Goal: Information Seeking & Learning: Learn about a topic

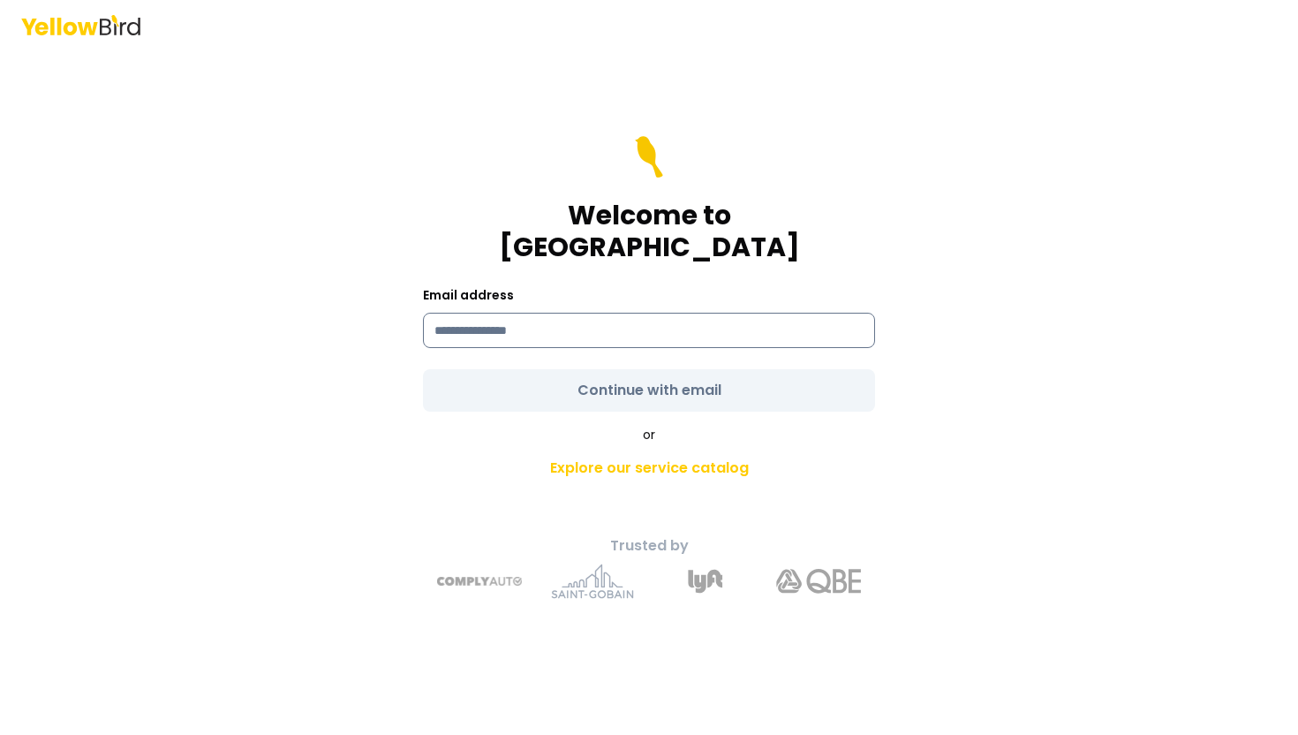
click at [552, 317] on input at bounding box center [649, 330] width 452 height 35
type input "**********"
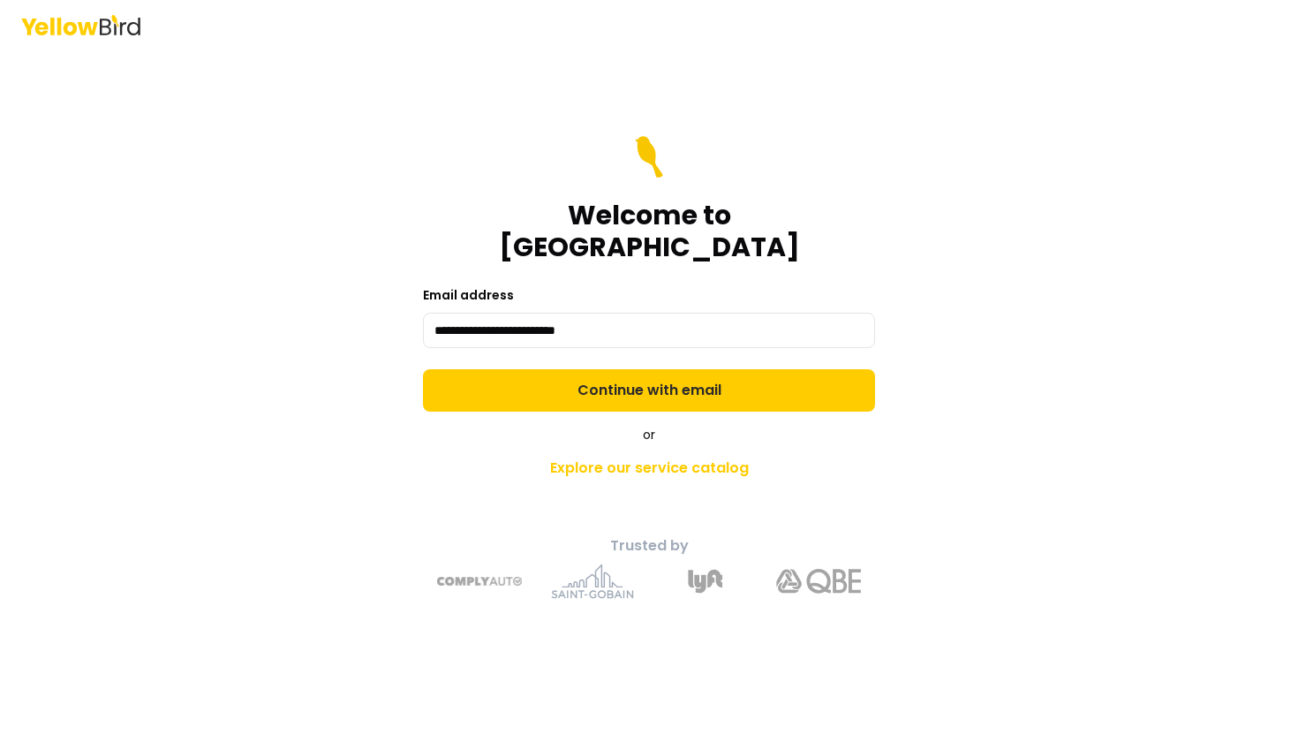
click at [460, 402] on div "**********" at bounding box center [649, 391] width 650 height 441
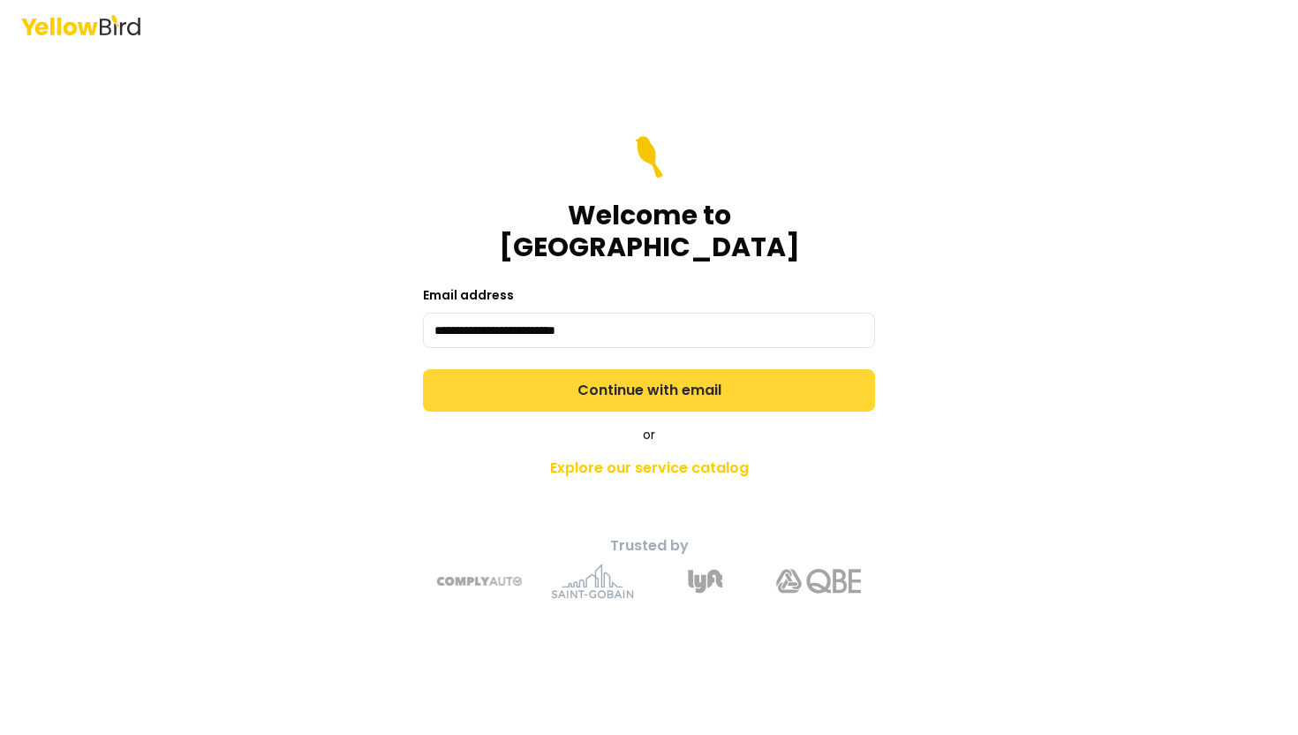
click at [496, 370] on button "Continue with email" at bounding box center [649, 390] width 452 height 42
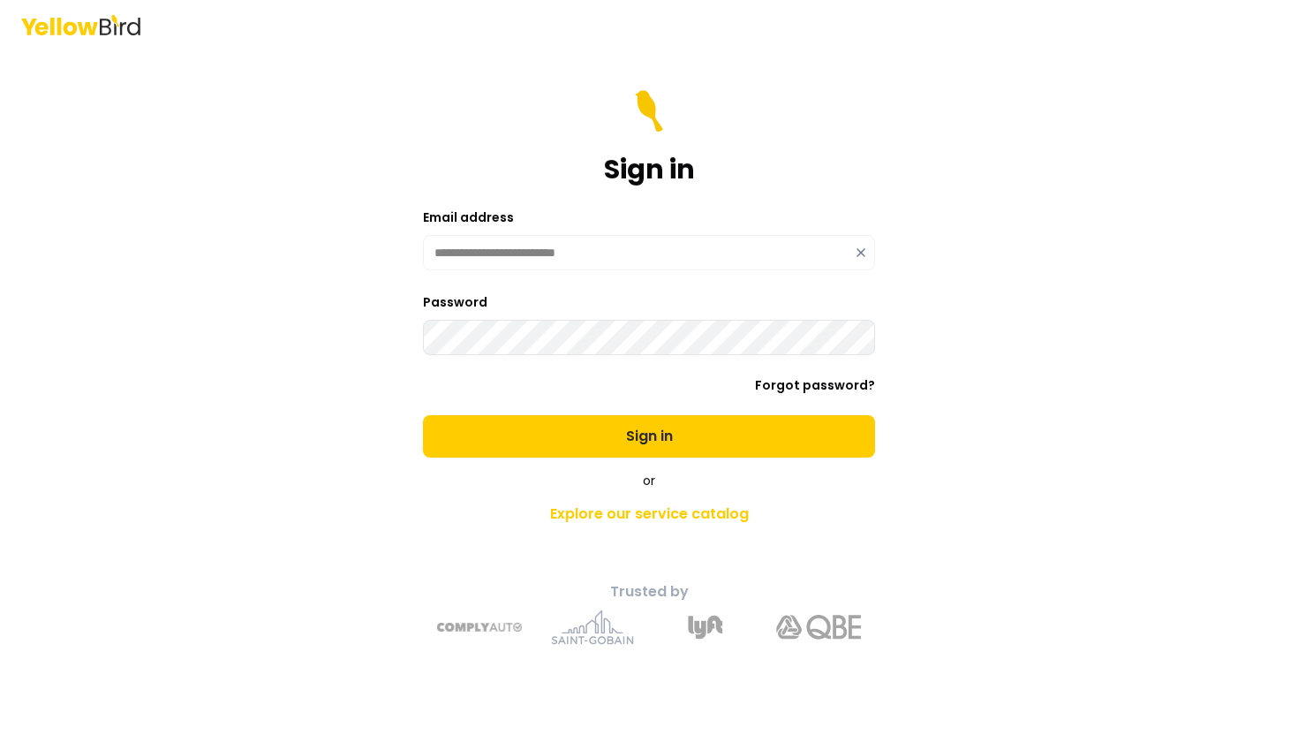
click at [423, 415] on button "Sign in" at bounding box center [649, 436] width 452 height 42
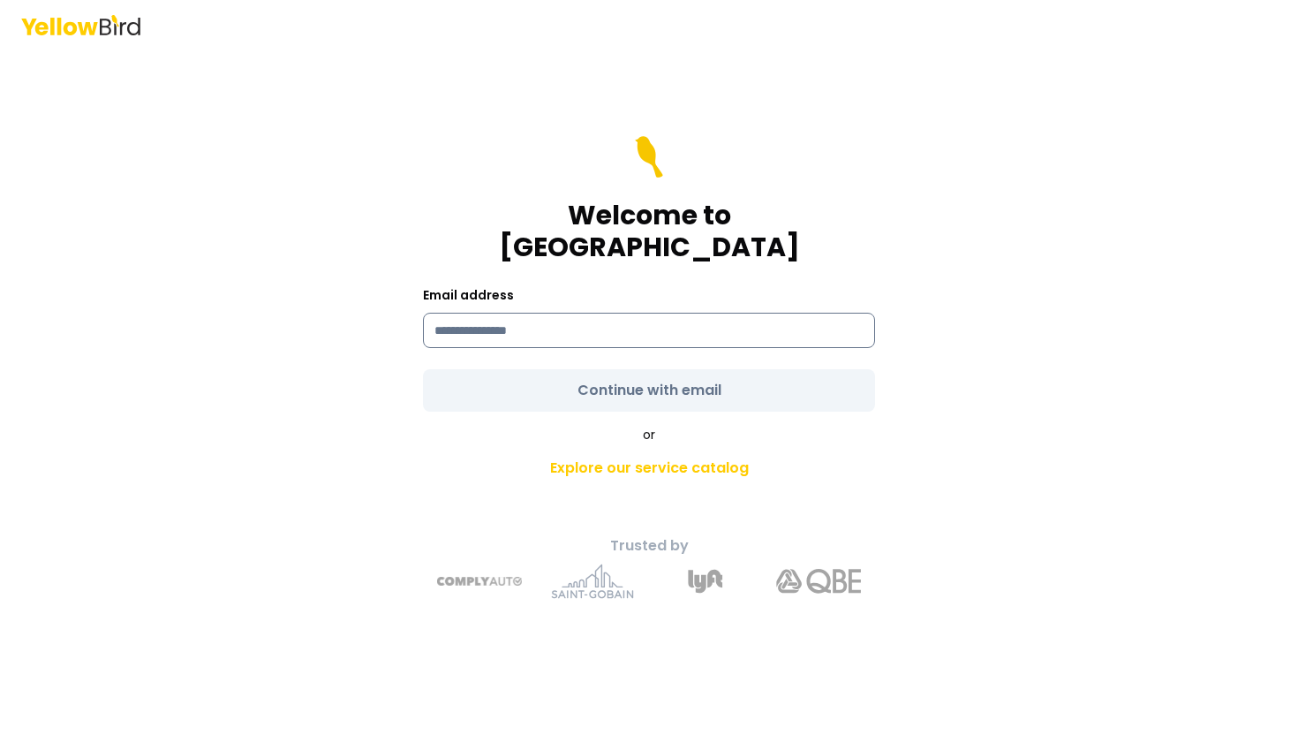
click at [580, 328] on input at bounding box center [649, 330] width 452 height 35
type input "**********"
click at [464, 426] on div "or Explore our service catalog" at bounding box center [649, 456] width 622 height 60
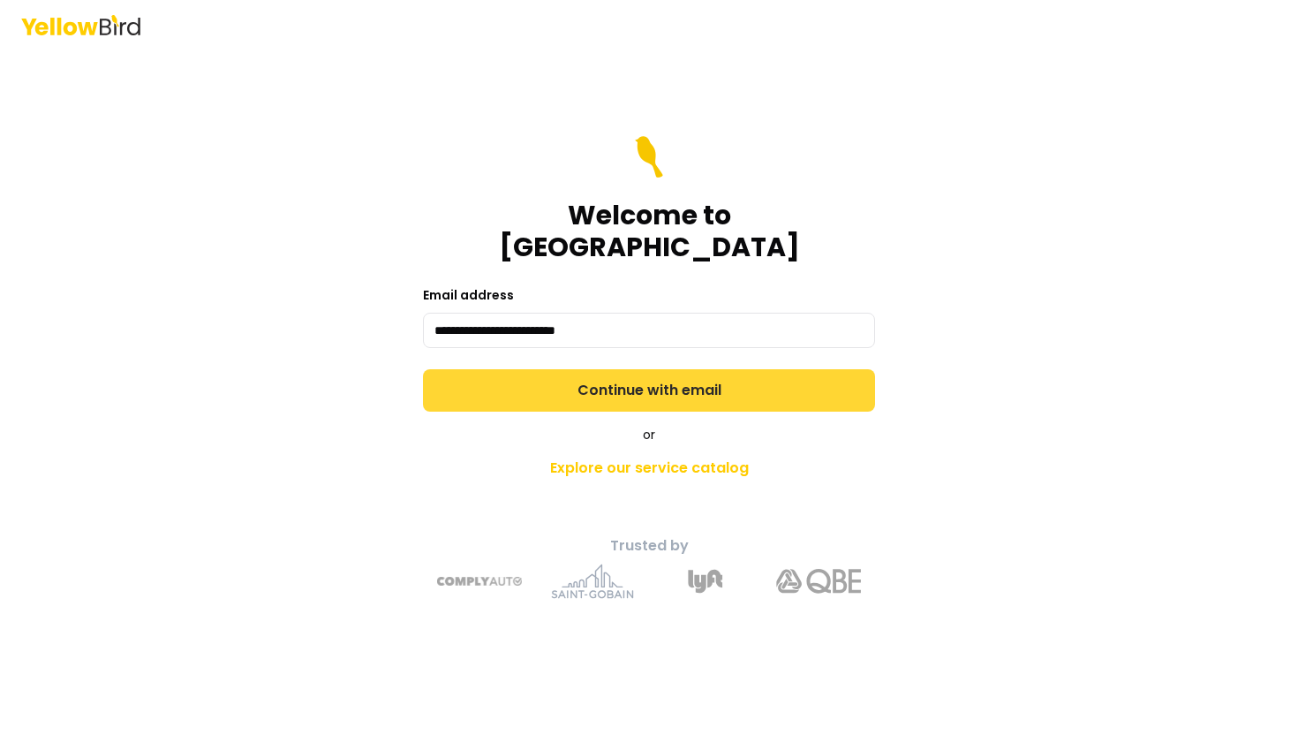
click at [494, 374] on button "Continue with email" at bounding box center [649, 390] width 452 height 42
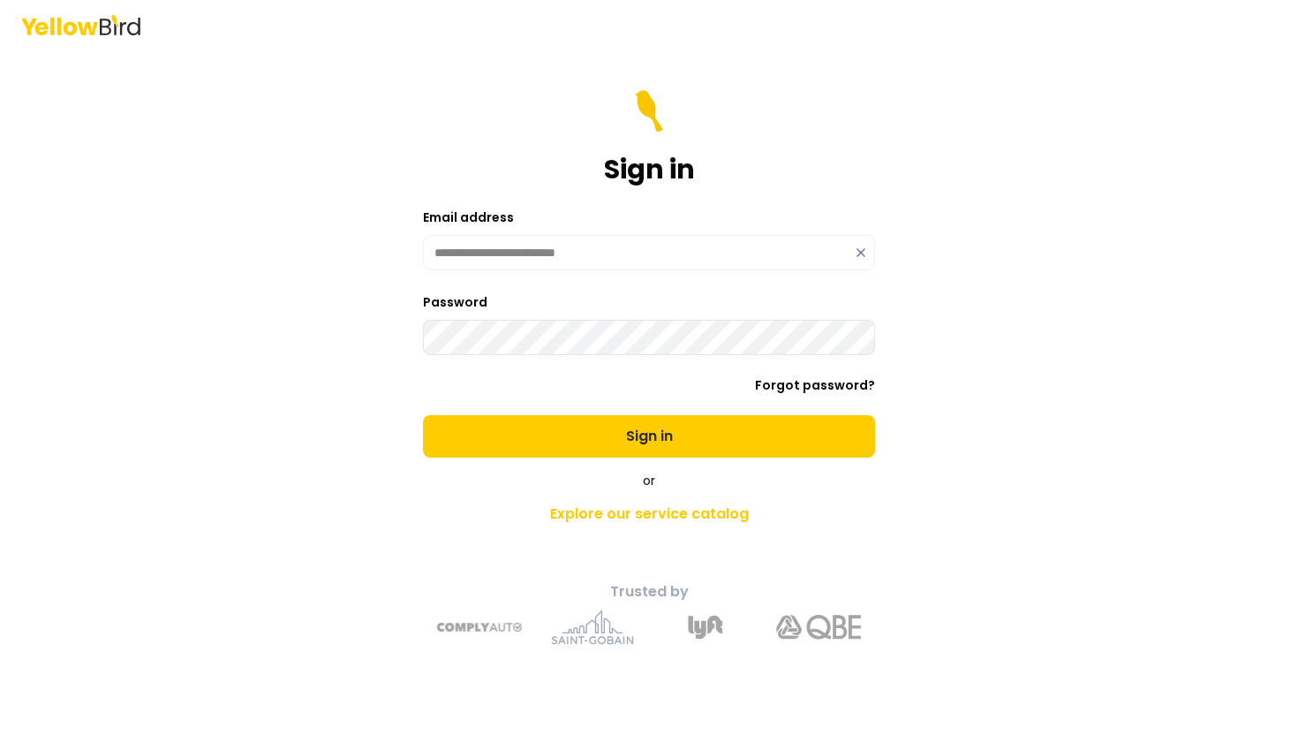
click at [423, 415] on button "Sign in" at bounding box center [649, 436] width 452 height 42
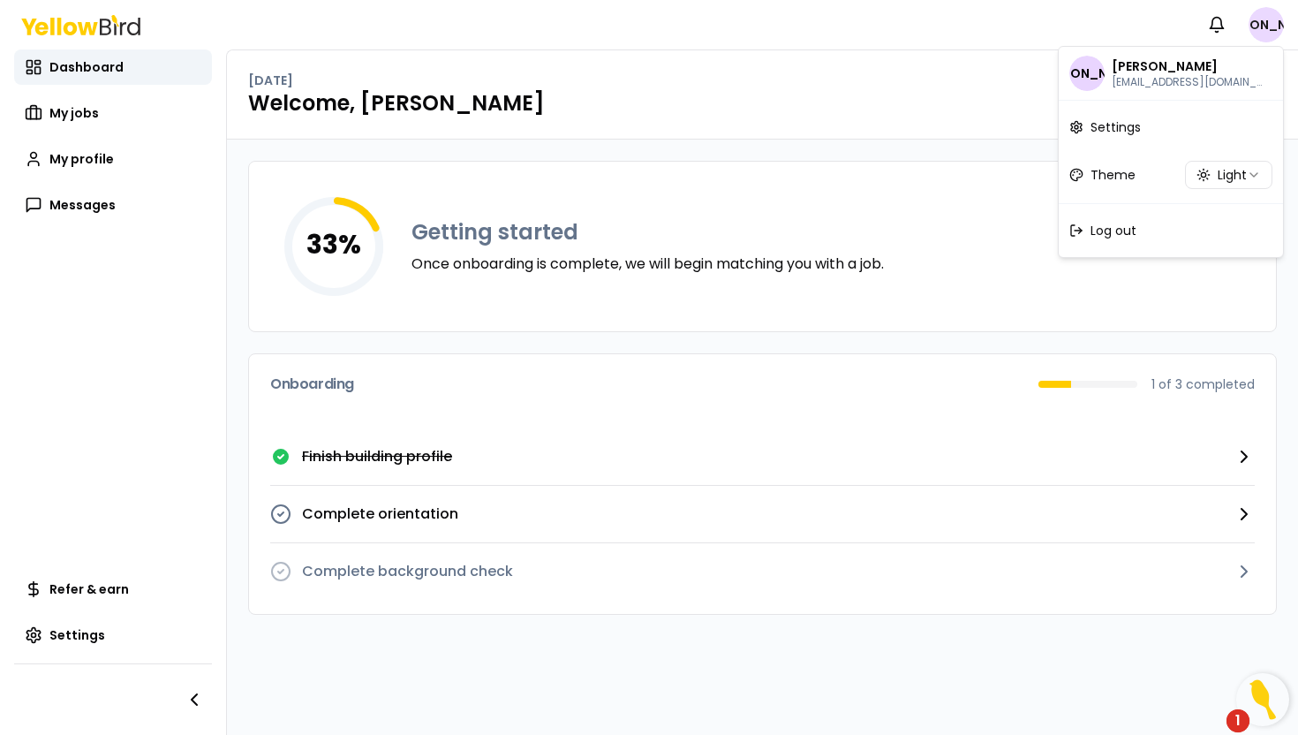
click at [1278, 19] on html "Notifications JA Dashboard My jobs My profile Messages Refer & earn Settings [D…" at bounding box center [649, 367] width 1298 height 735
click at [1144, 224] on div "Log out" at bounding box center [1170, 230] width 217 height 46
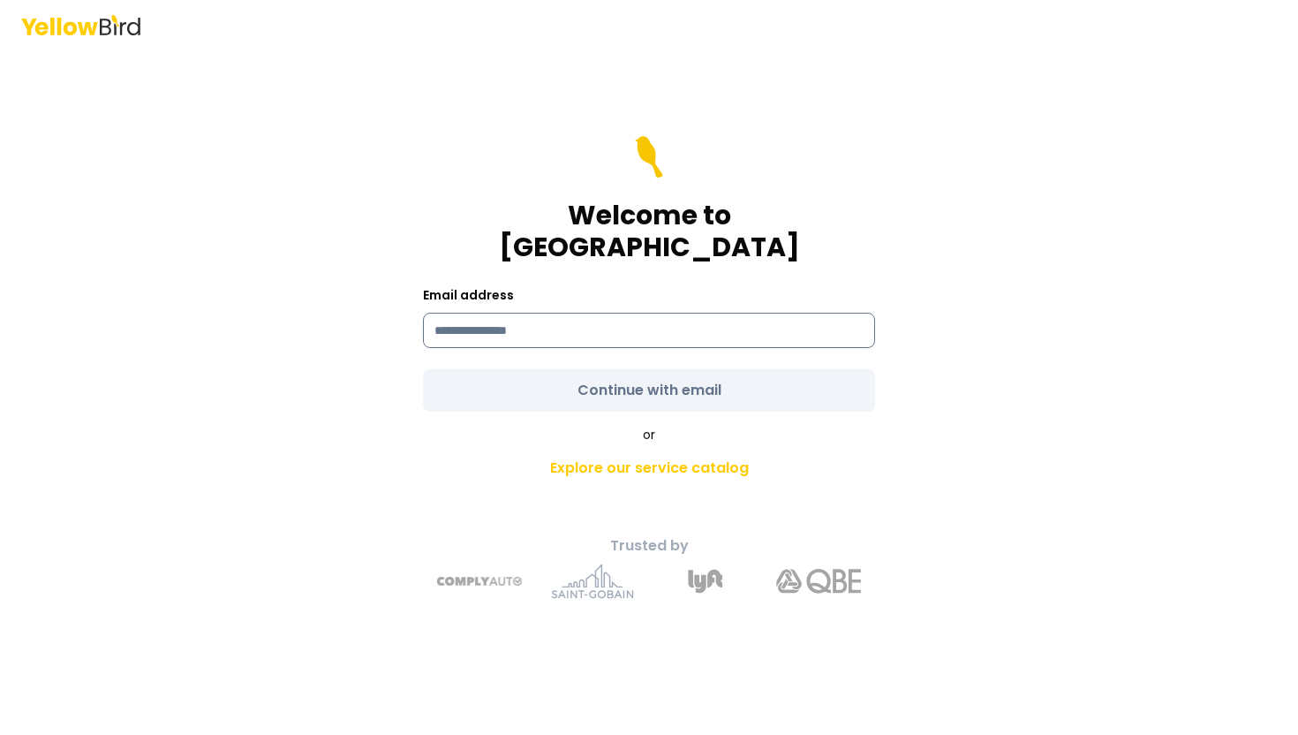
click at [617, 321] on input at bounding box center [649, 330] width 452 height 35
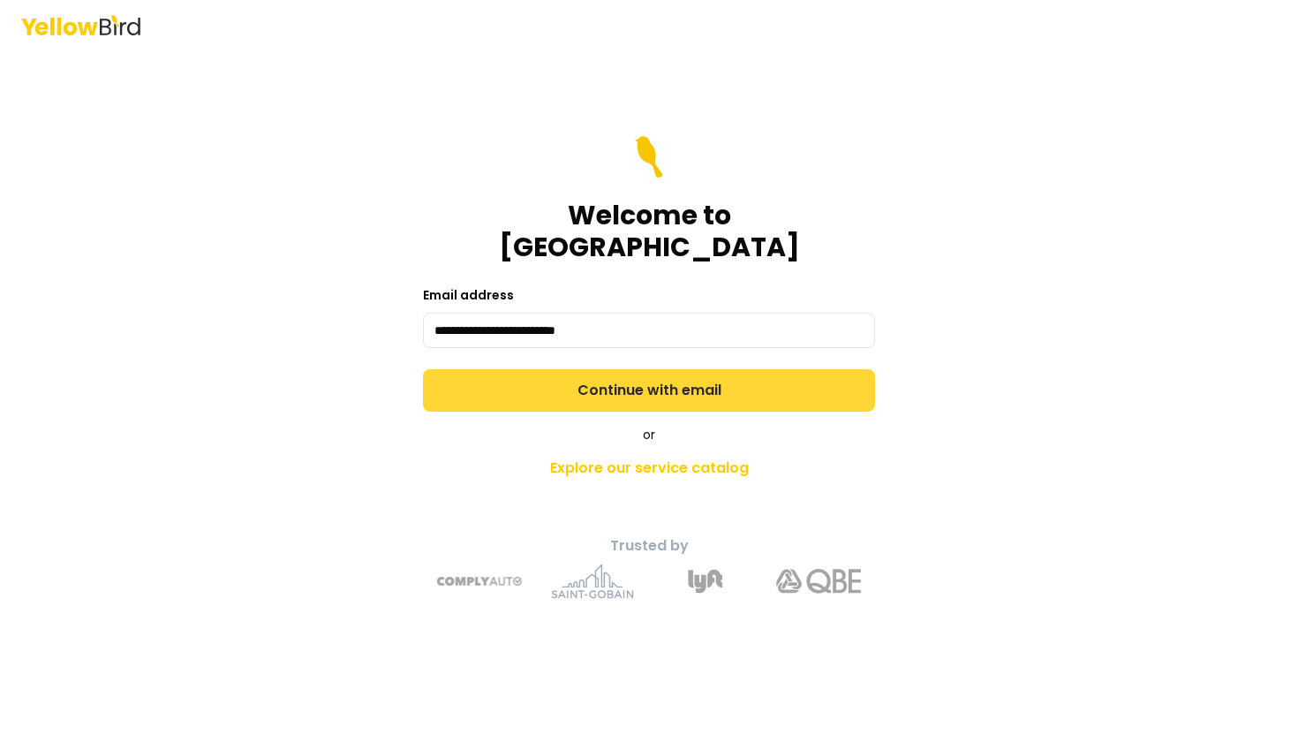
type input "**********"
click at [552, 382] on button "Continue with email" at bounding box center [649, 390] width 452 height 42
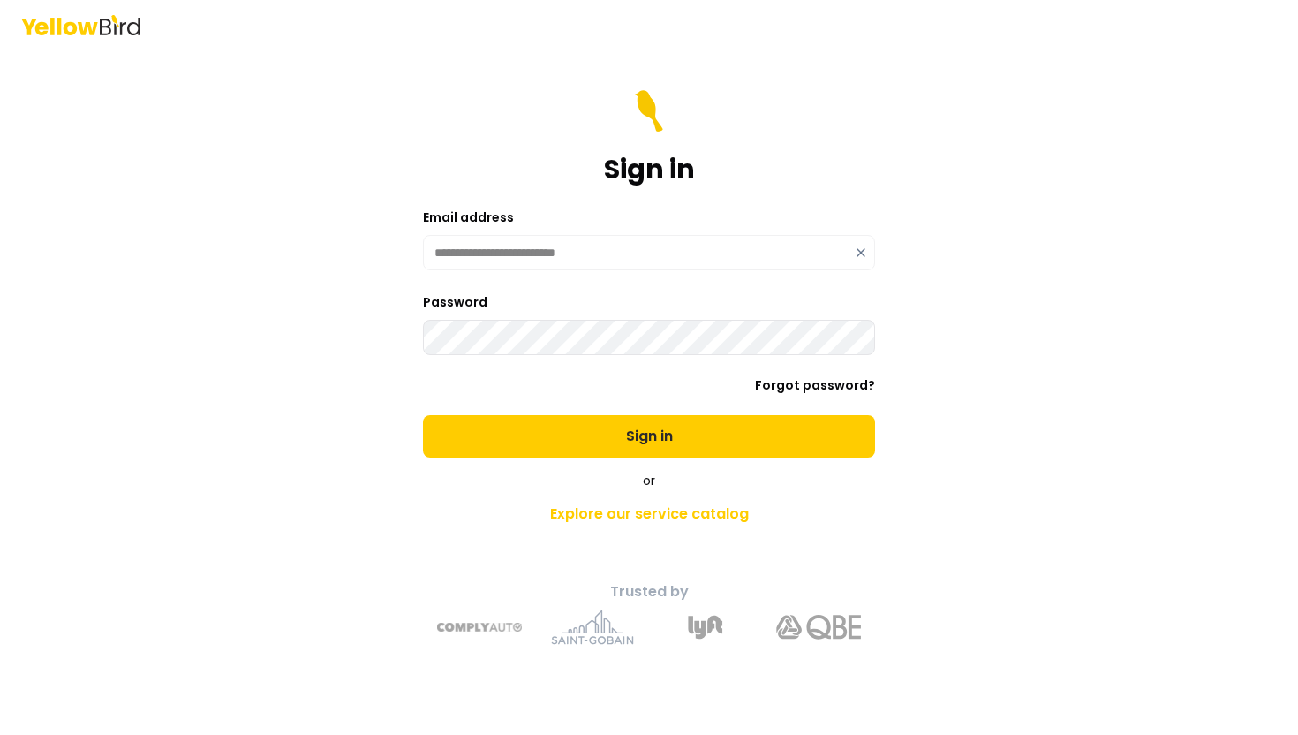
click at [423, 415] on button "Sign in" at bounding box center [649, 436] width 452 height 42
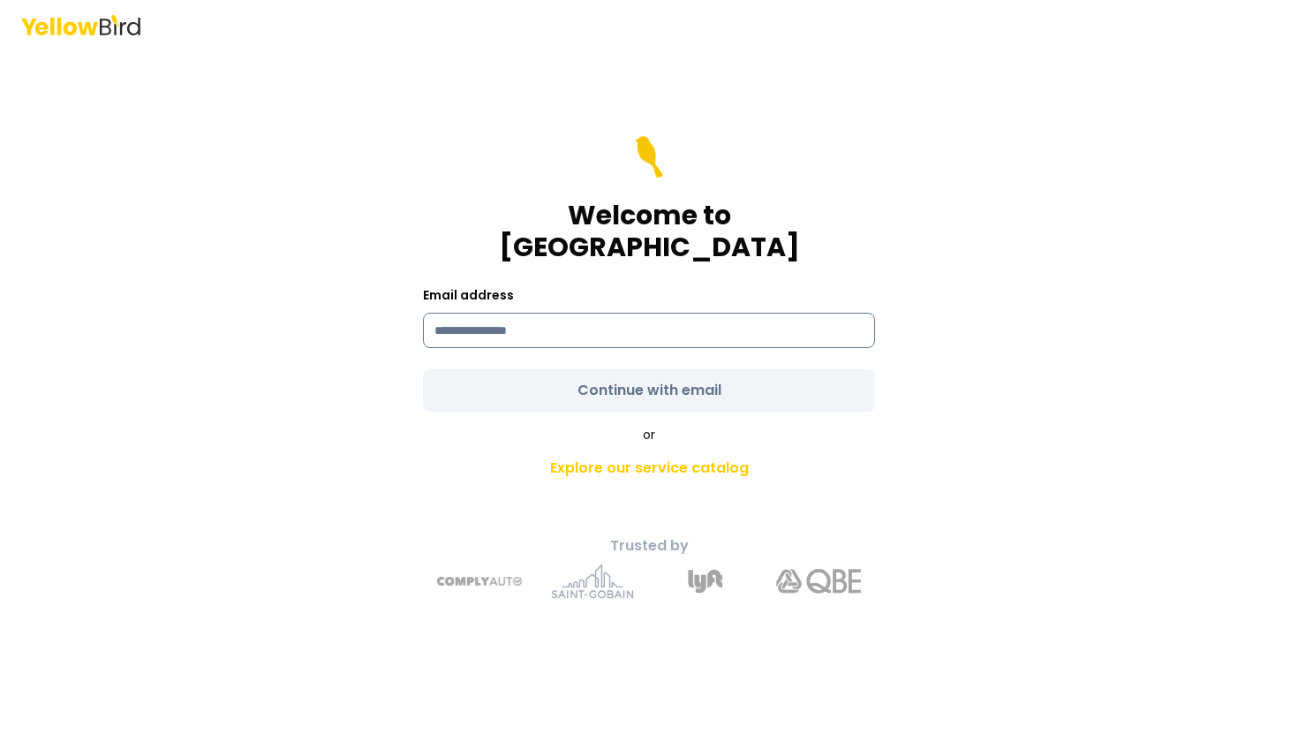
click at [504, 313] on input at bounding box center [649, 330] width 452 height 35
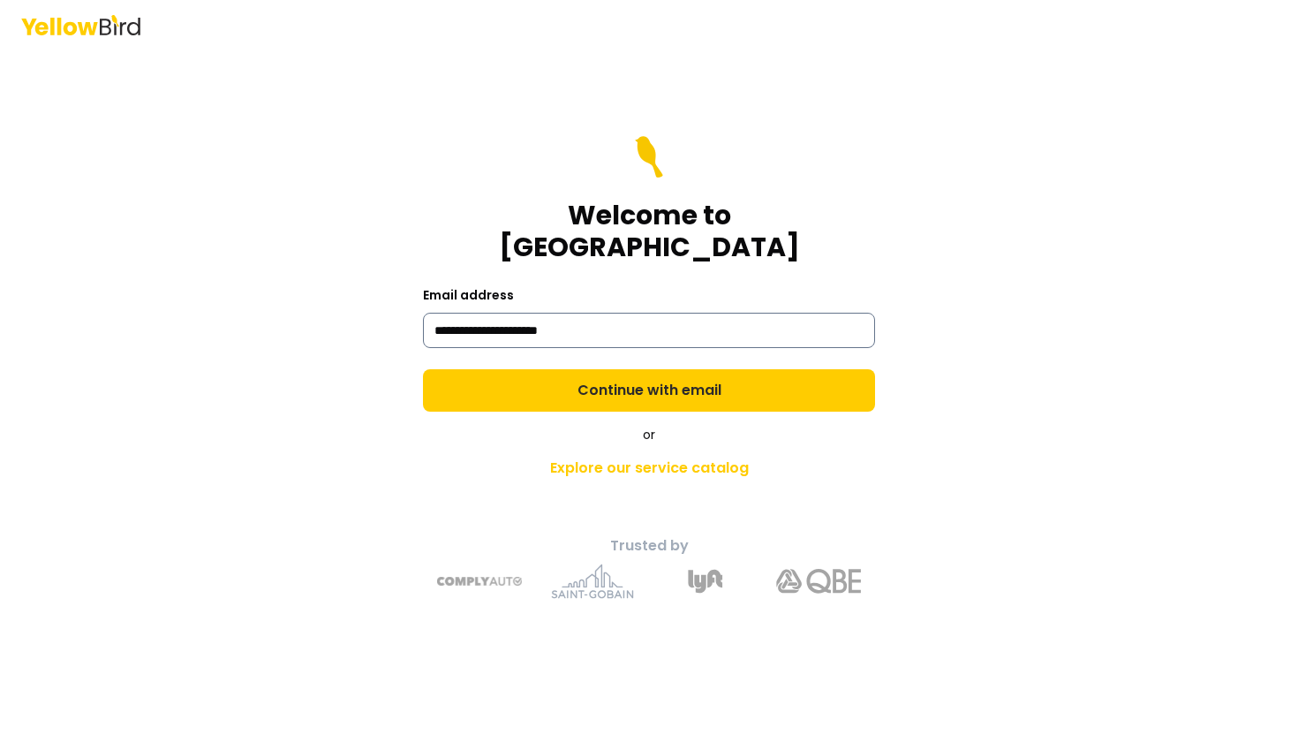
type input "**********"
click at [423, 369] on button "Continue with email" at bounding box center [649, 390] width 452 height 42
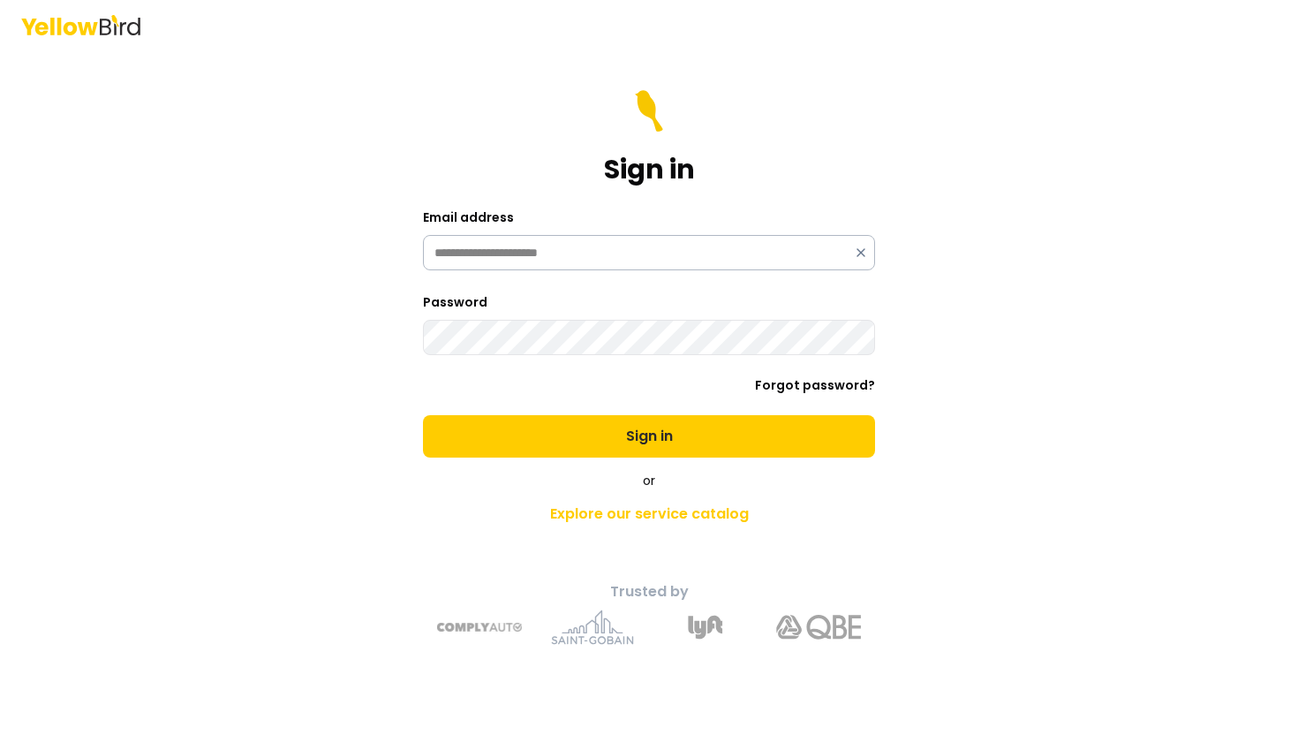
click at [423, 415] on button "Sign in" at bounding box center [649, 436] width 452 height 42
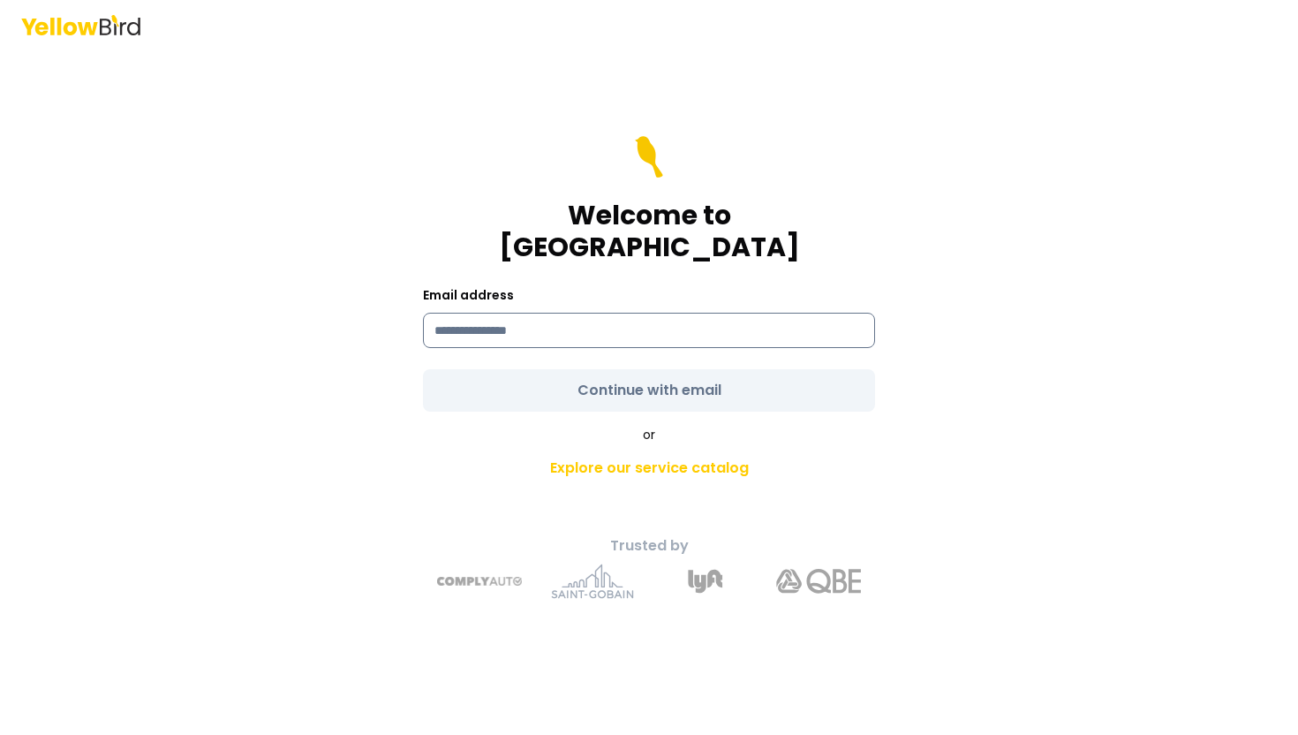
click at [503, 320] on input at bounding box center [649, 330] width 452 height 35
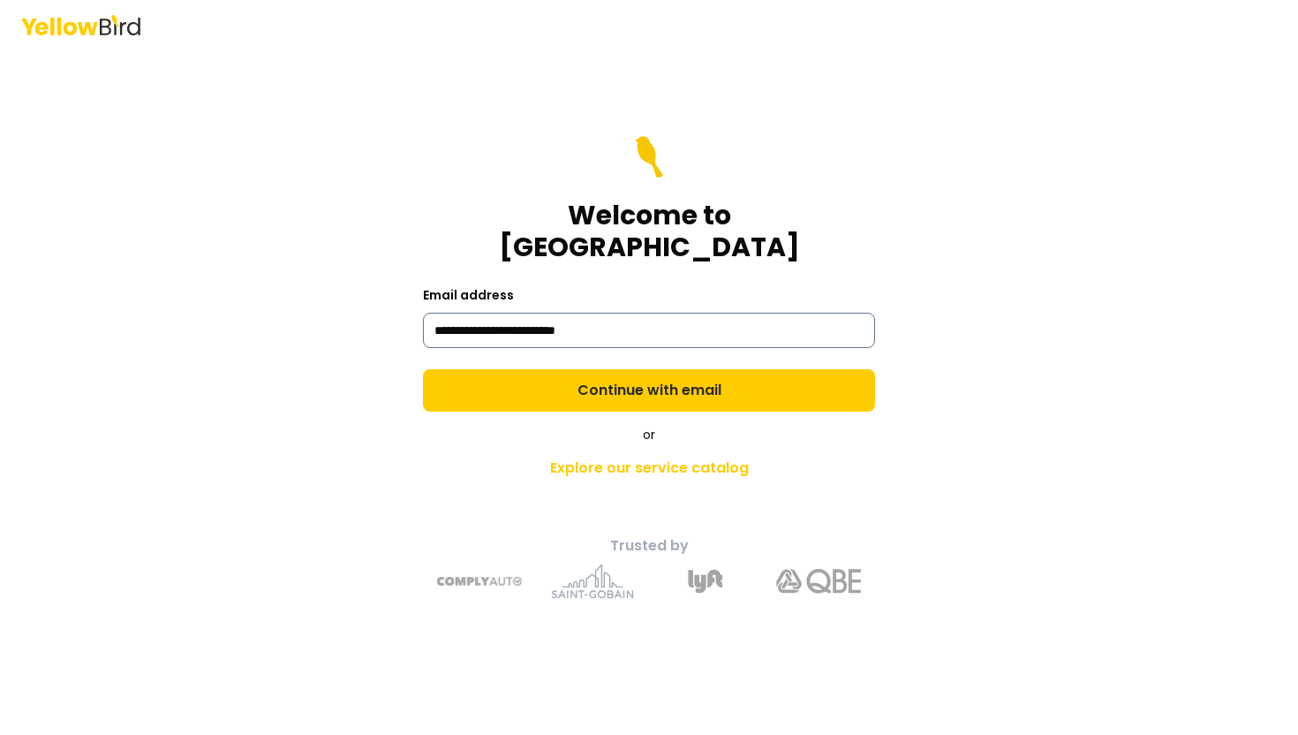
type input "**********"
click at [423, 369] on button "Continue with email" at bounding box center [649, 390] width 452 height 42
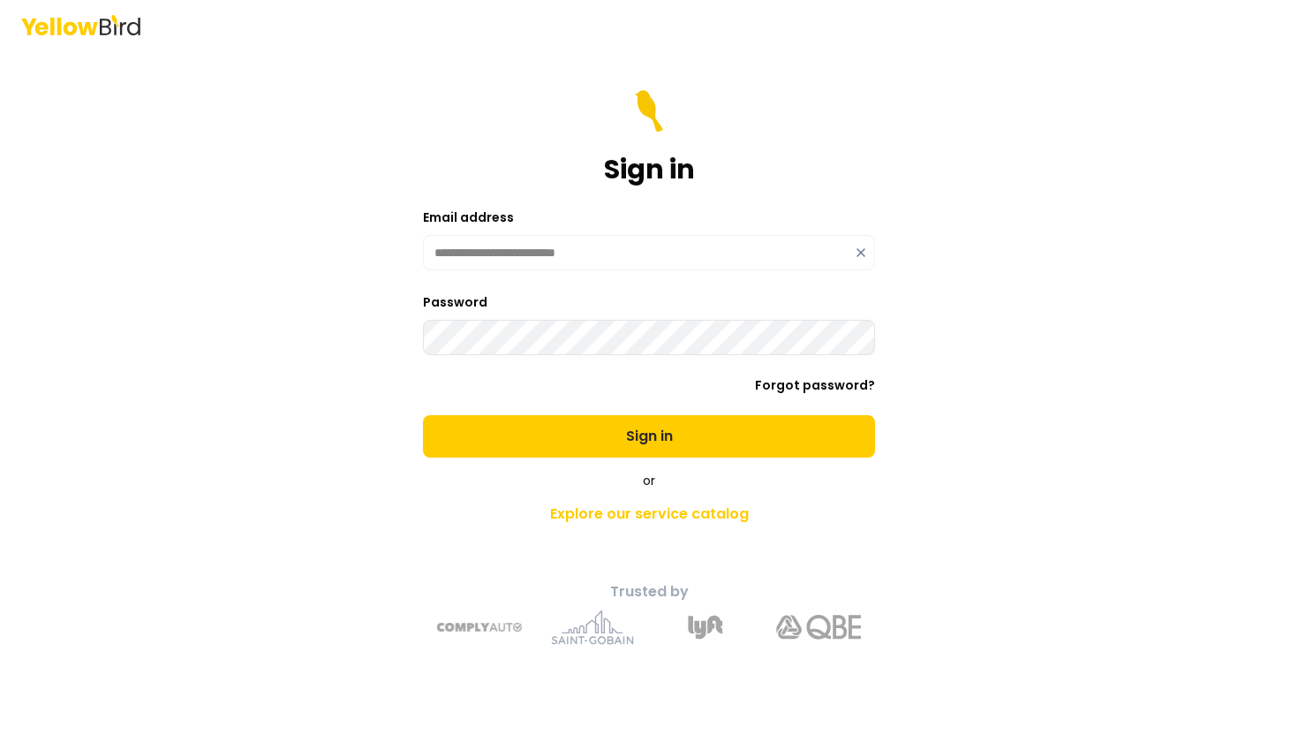
click at [423, 415] on button "Sign in" at bounding box center [649, 436] width 452 height 42
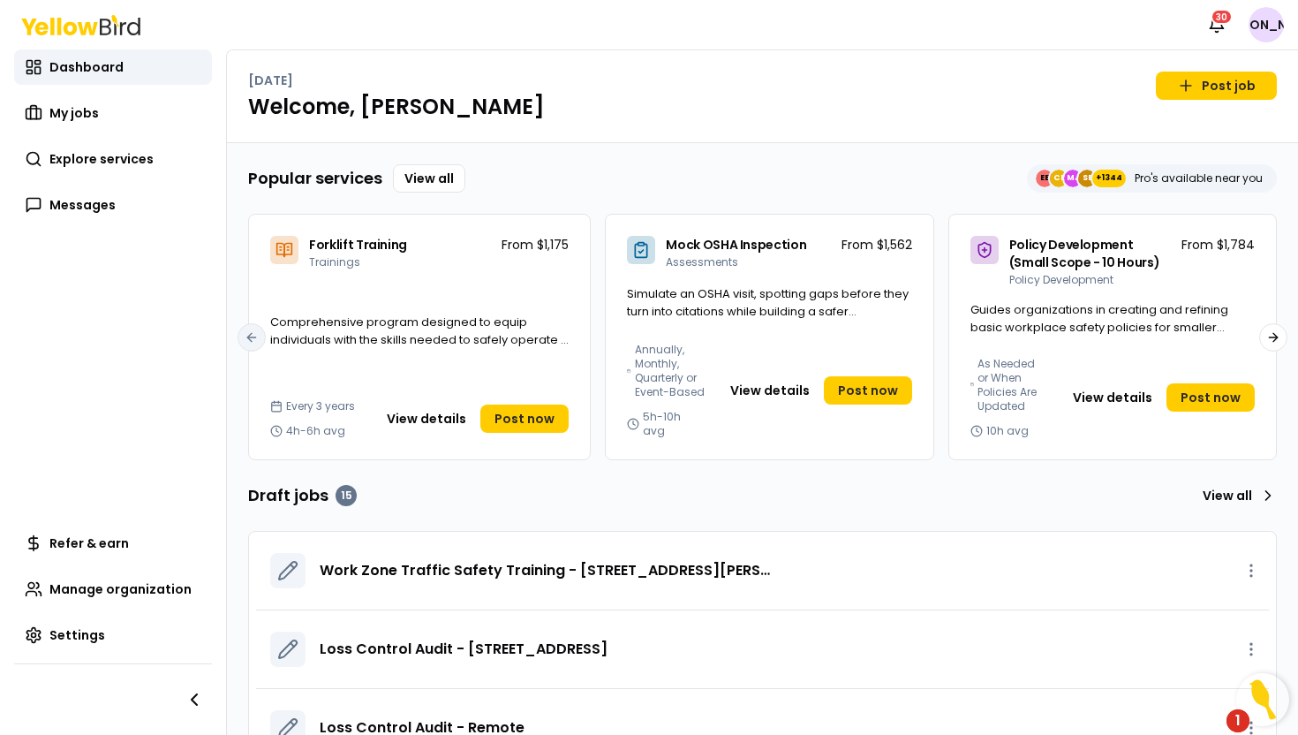
click at [1272, 19] on html "Notifications 30 JA Dashboard My jobs Explore services Messages Refer & earn Ma…" at bounding box center [649, 367] width 1298 height 735
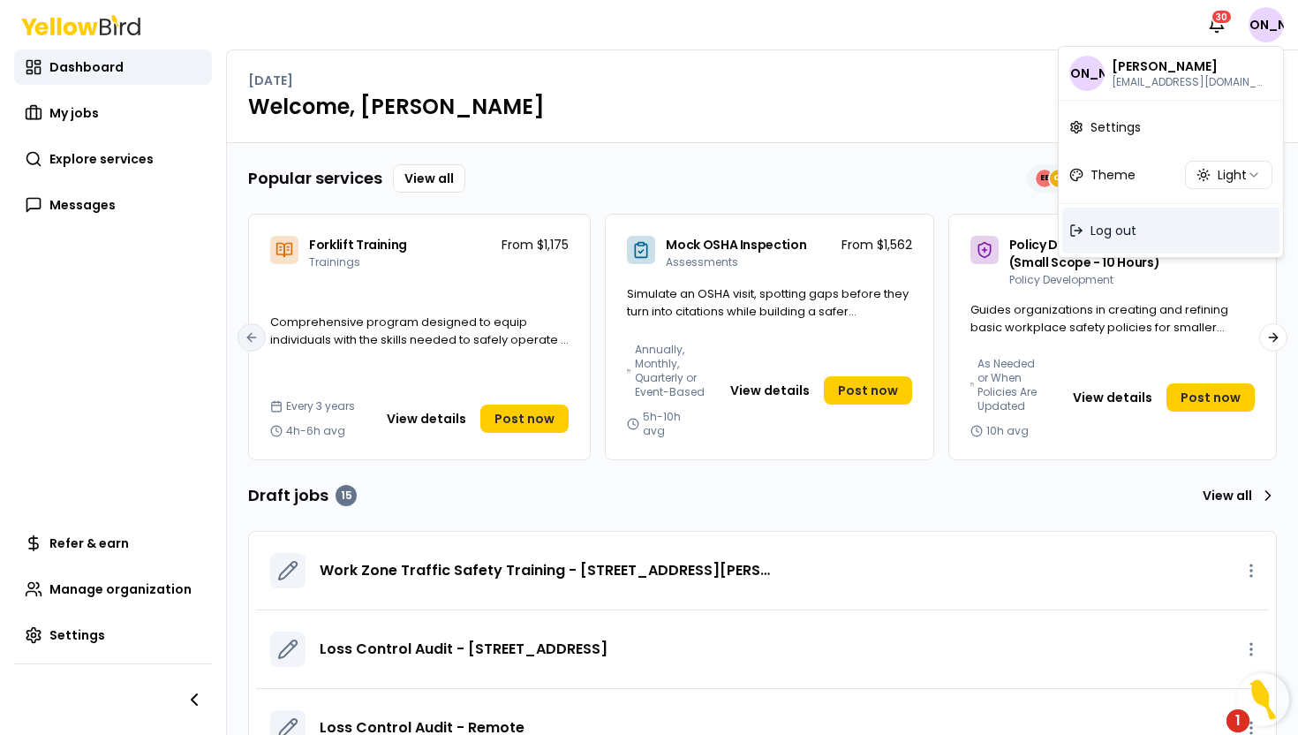
click at [1151, 233] on div "Log out" at bounding box center [1170, 230] width 217 height 46
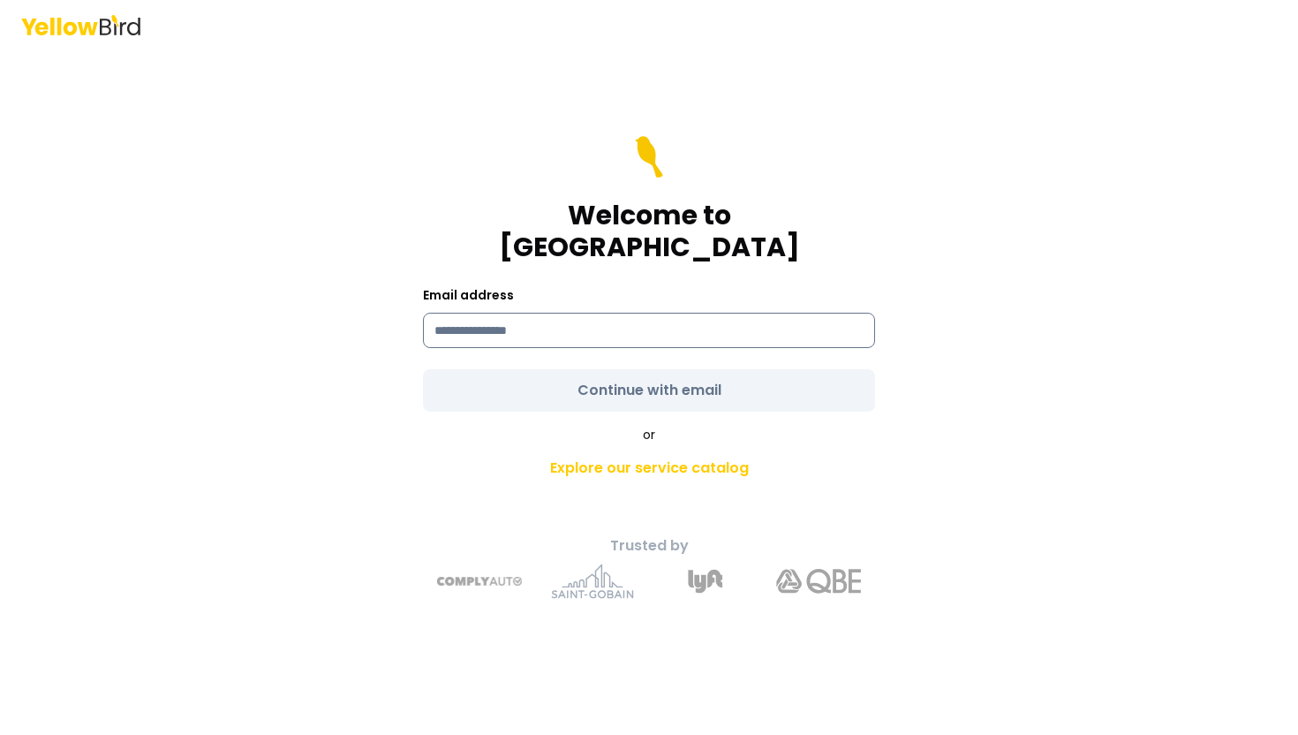
click at [680, 313] on input at bounding box center [649, 330] width 452 height 35
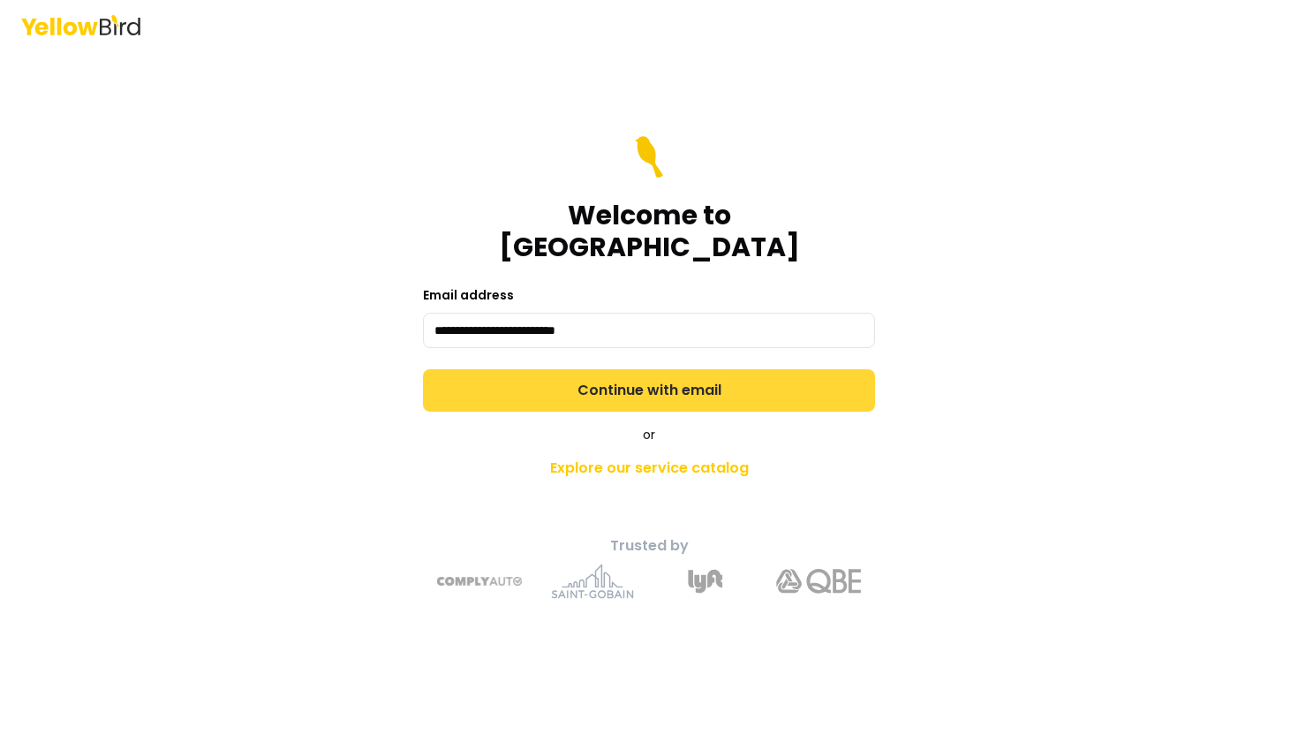
type input "**********"
click at [649, 369] on button "Continue with email" at bounding box center [649, 390] width 452 height 42
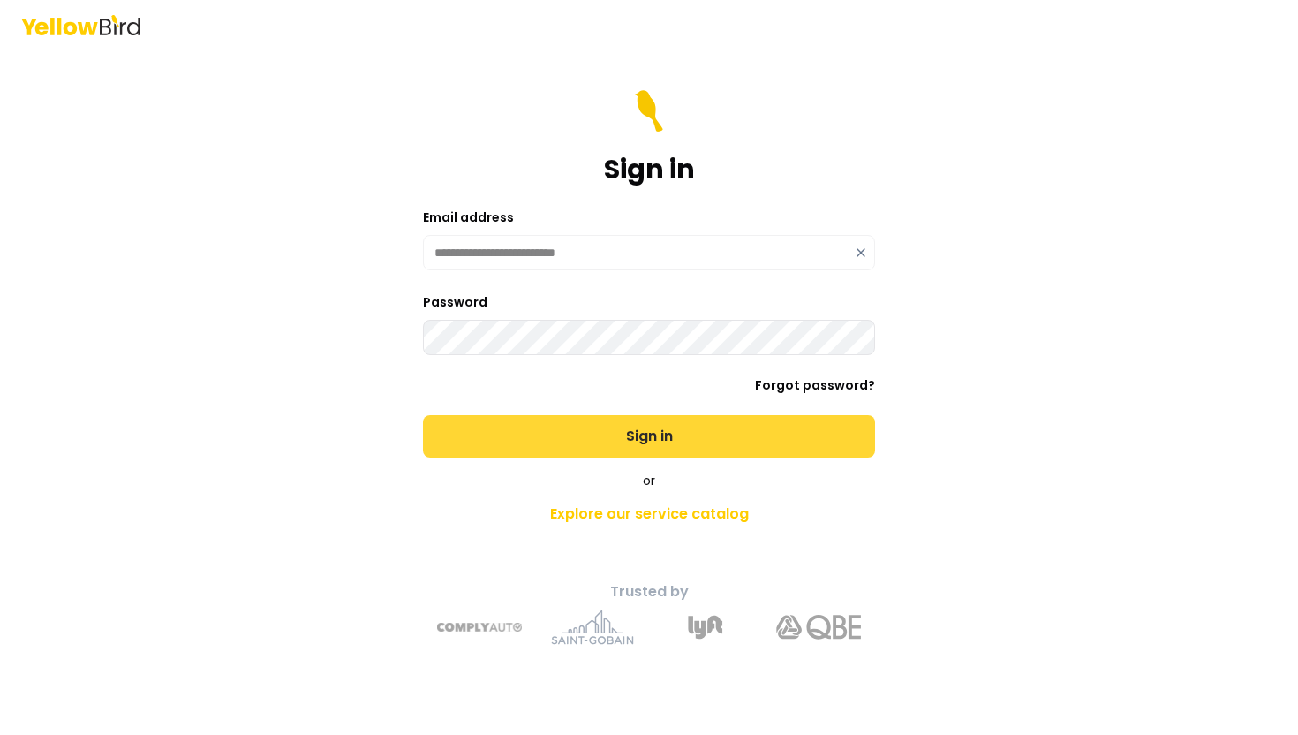
click at [630, 434] on button "Sign in" at bounding box center [649, 436] width 452 height 42
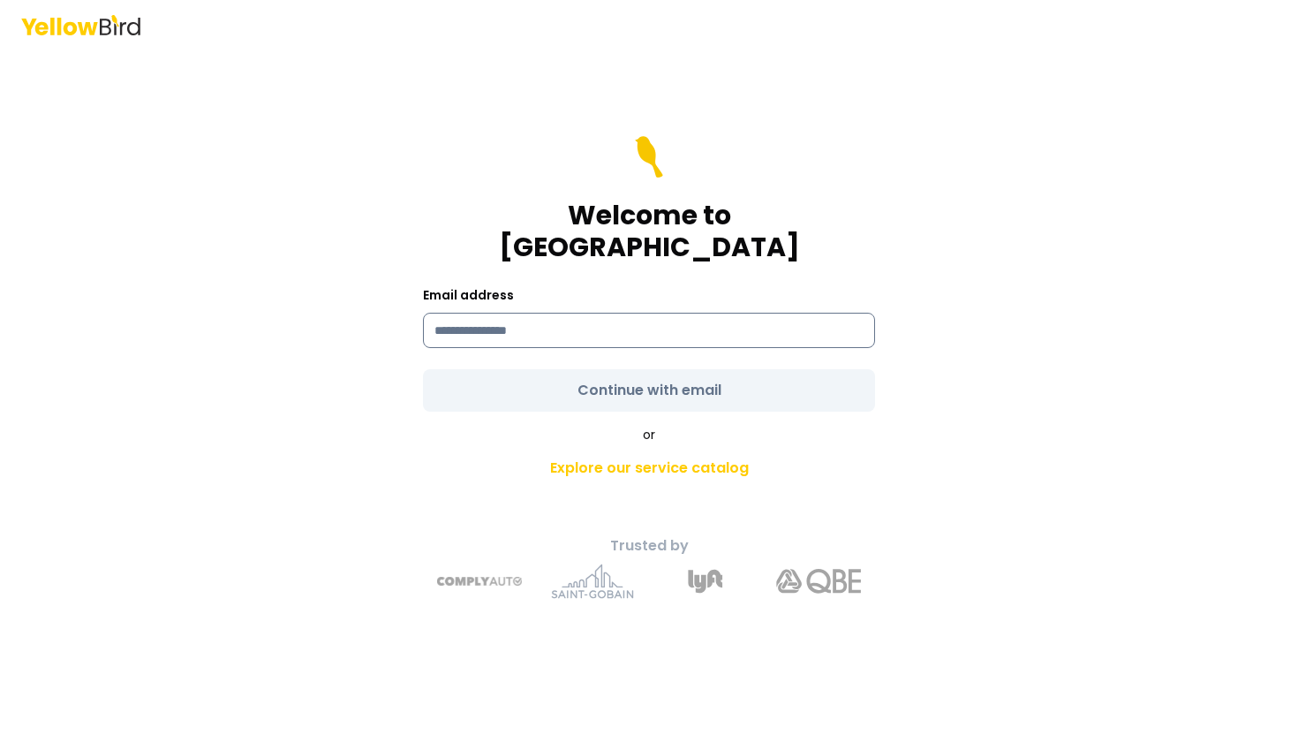
click at [582, 326] on input at bounding box center [649, 330] width 452 height 35
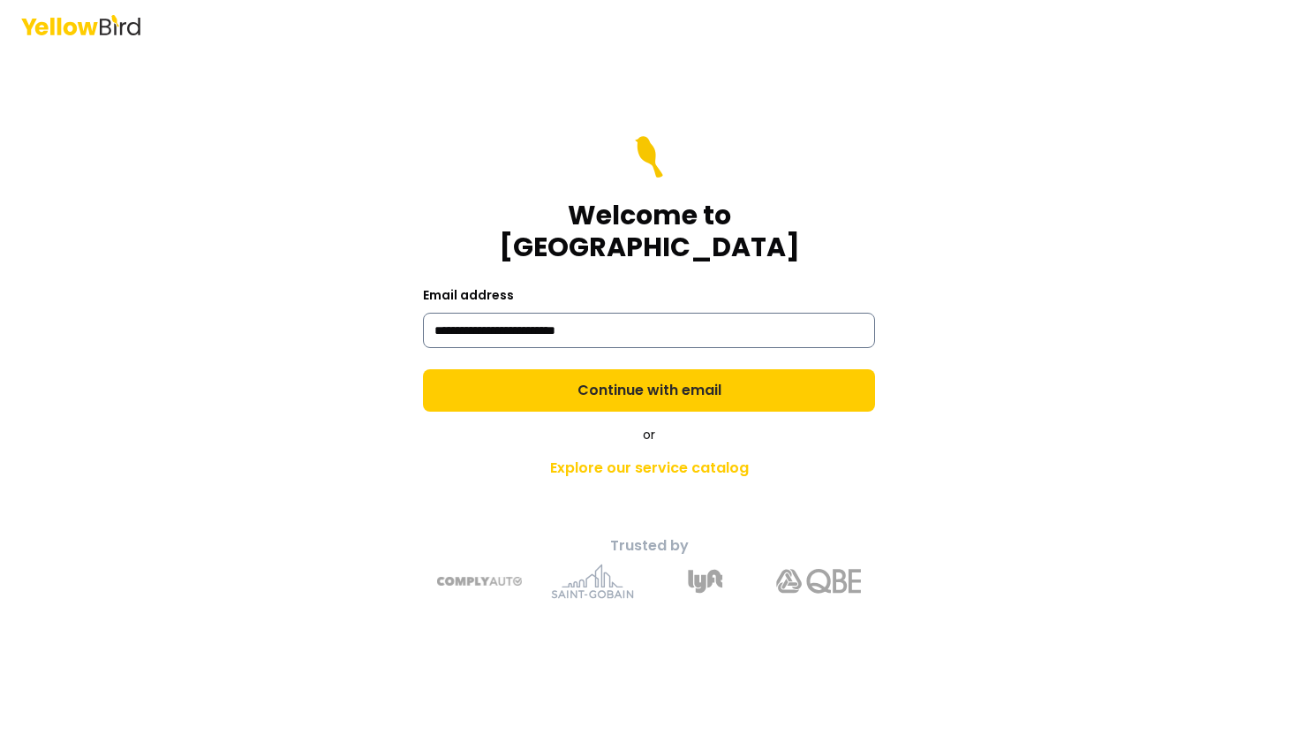
type input "**********"
click at [423, 369] on button "Continue with email" at bounding box center [649, 390] width 452 height 42
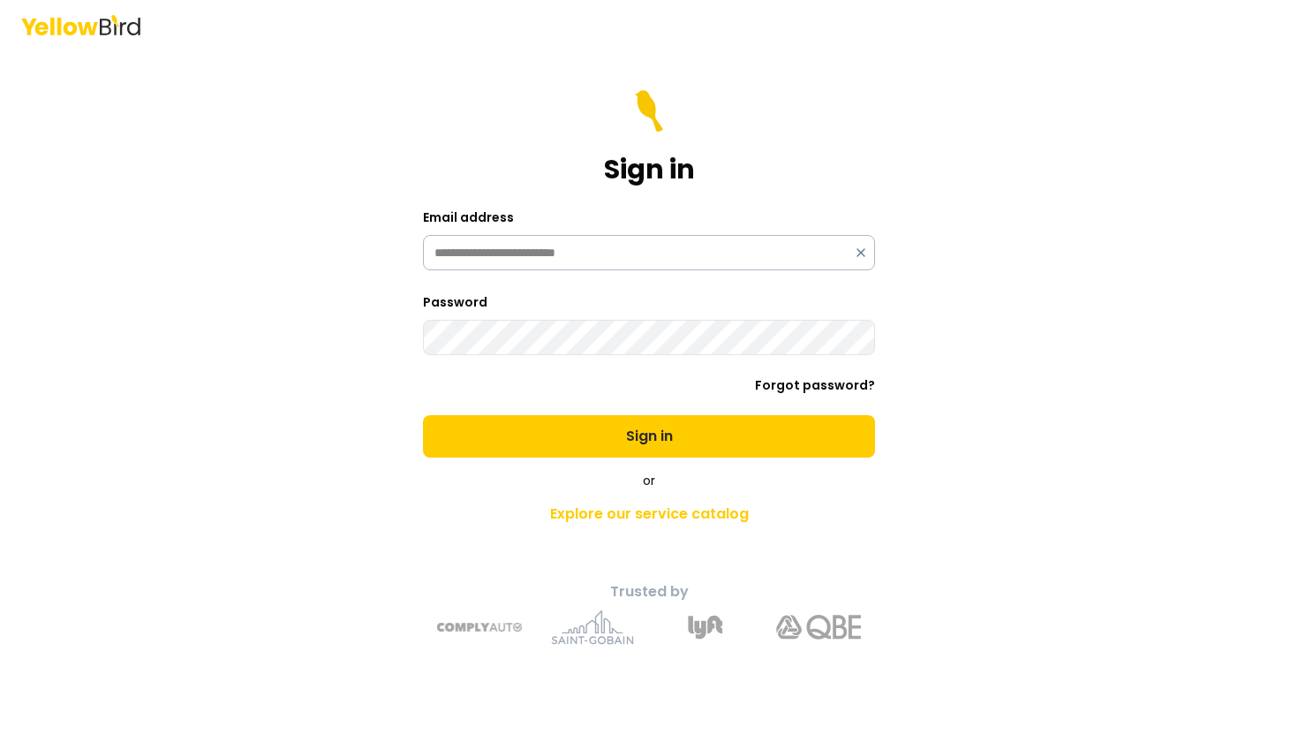
click at [423, 415] on button "Sign in" at bounding box center [649, 436] width 452 height 42
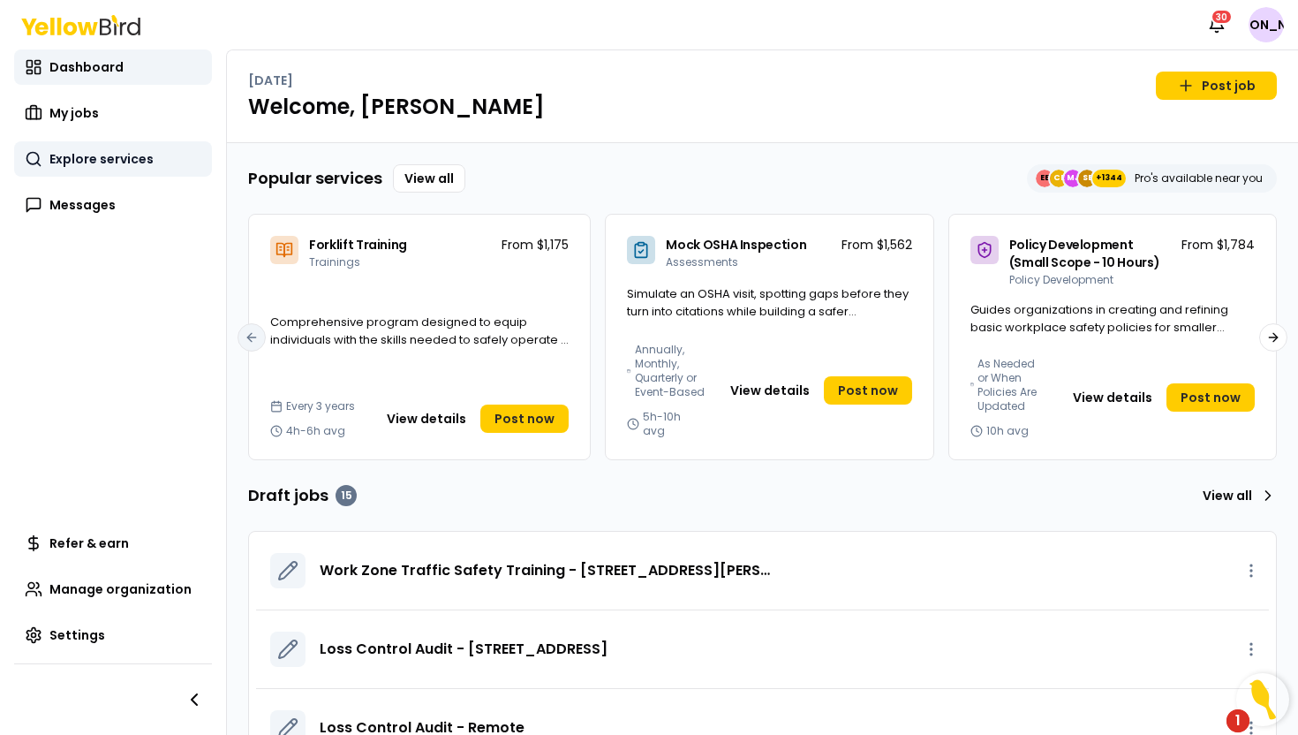
click at [95, 162] on span "Explore services" at bounding box center [101, 159] width 104 height 18
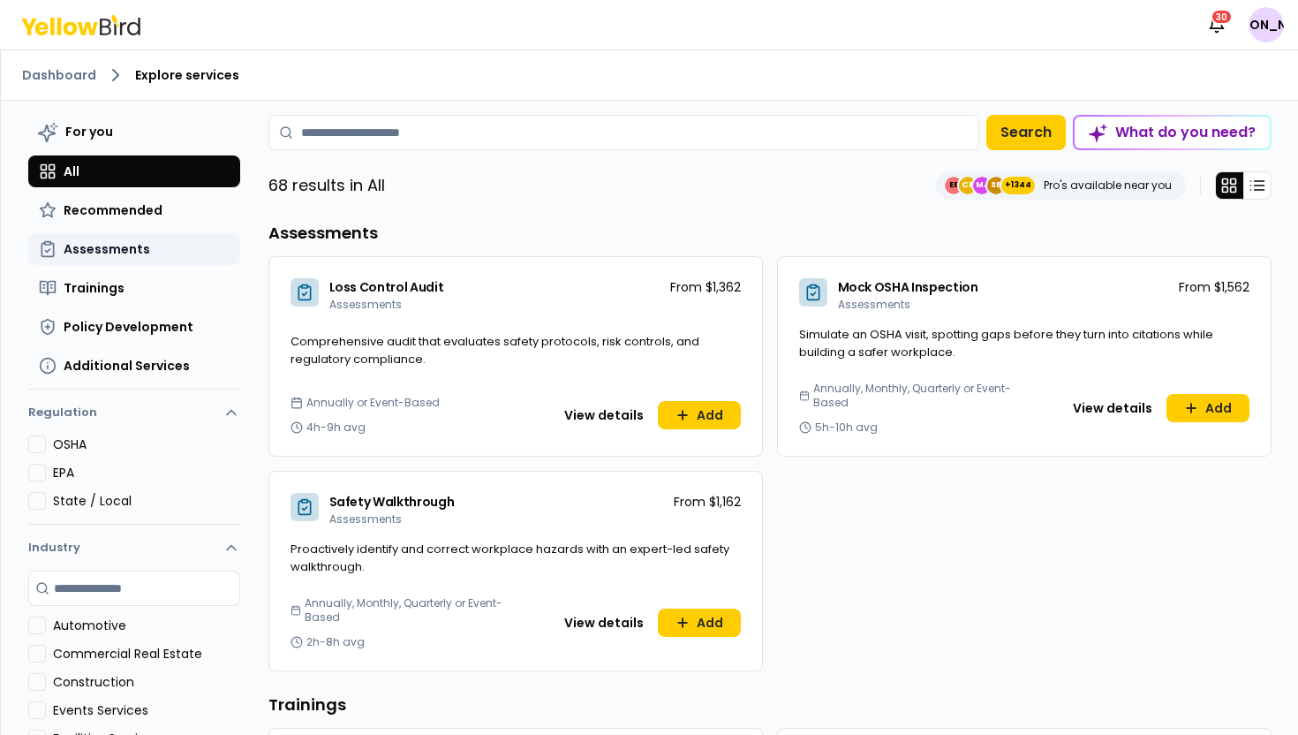
click at [193, 245] on button "Assessments" at bounding box center [134, 249] width 212 height 32
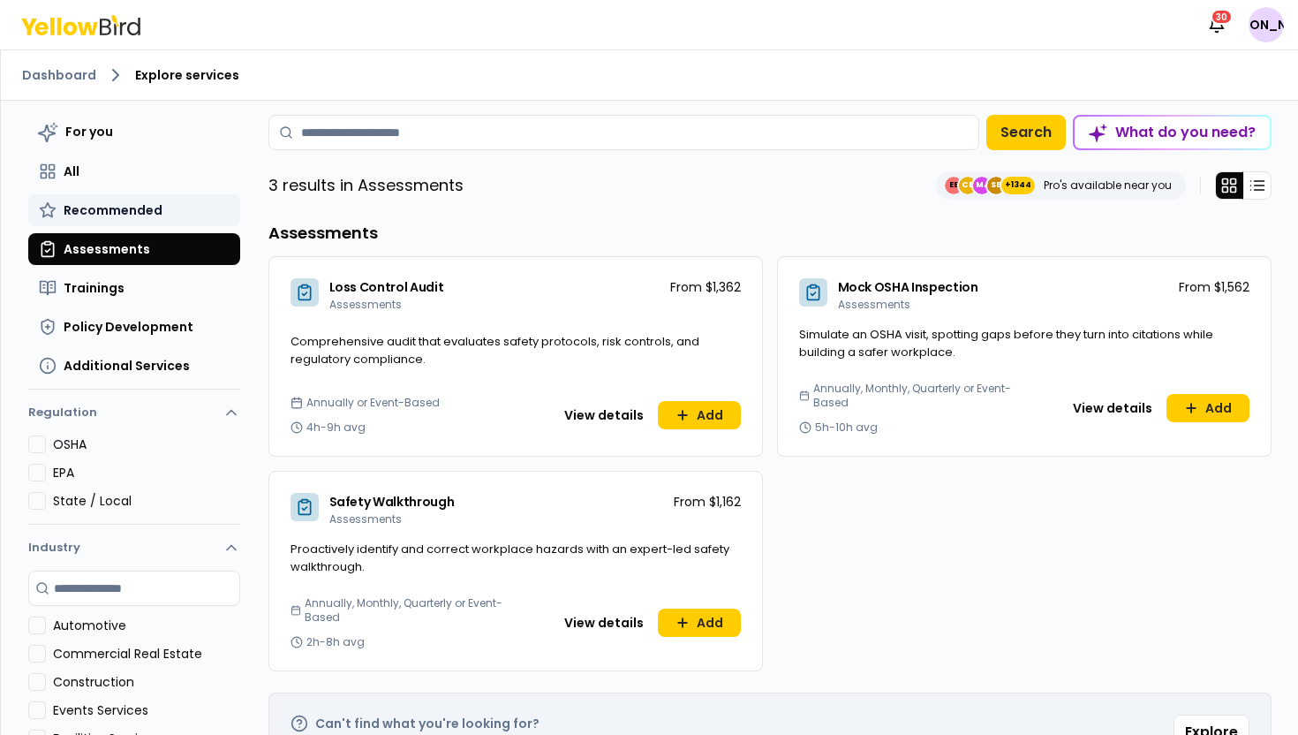
click at [210, 207] on button "Recommended" at bounding box center [134, 210] width 212 height 32
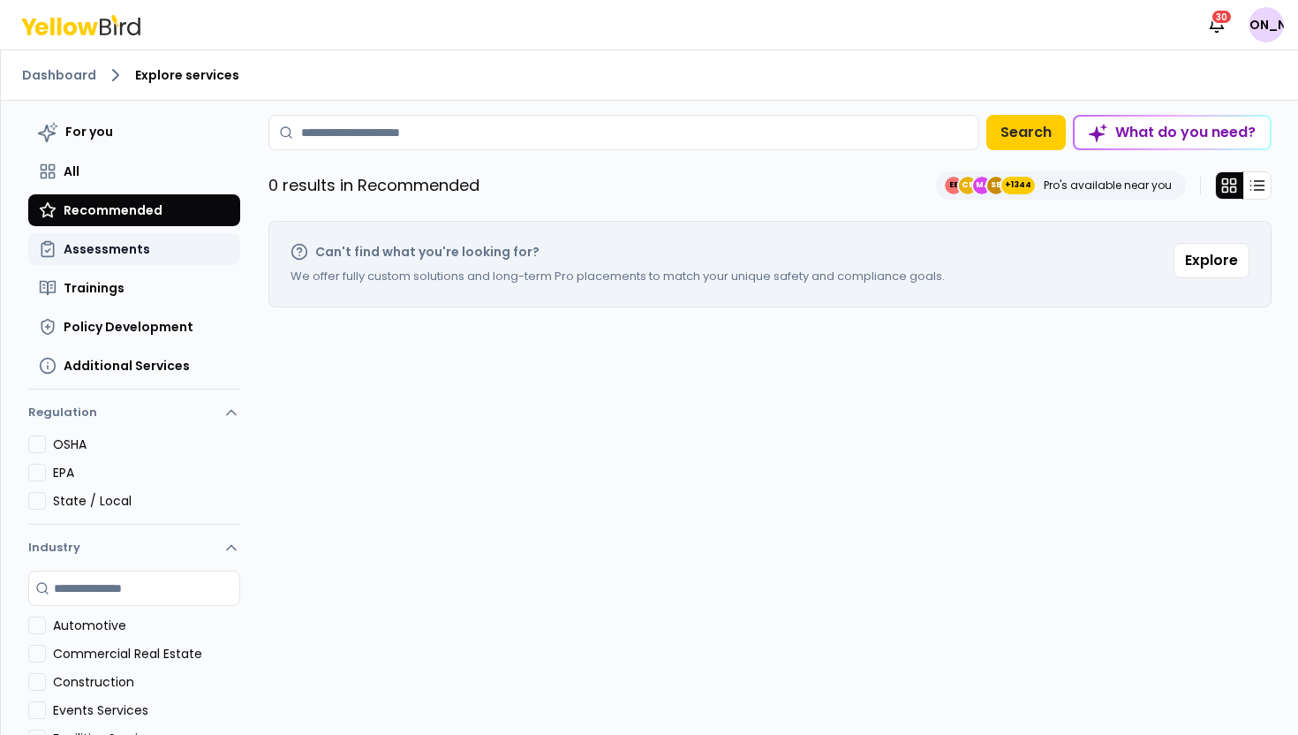
click at [203, 242] on button "Assessments" at bounding box center [134, 249] width 212 height 32
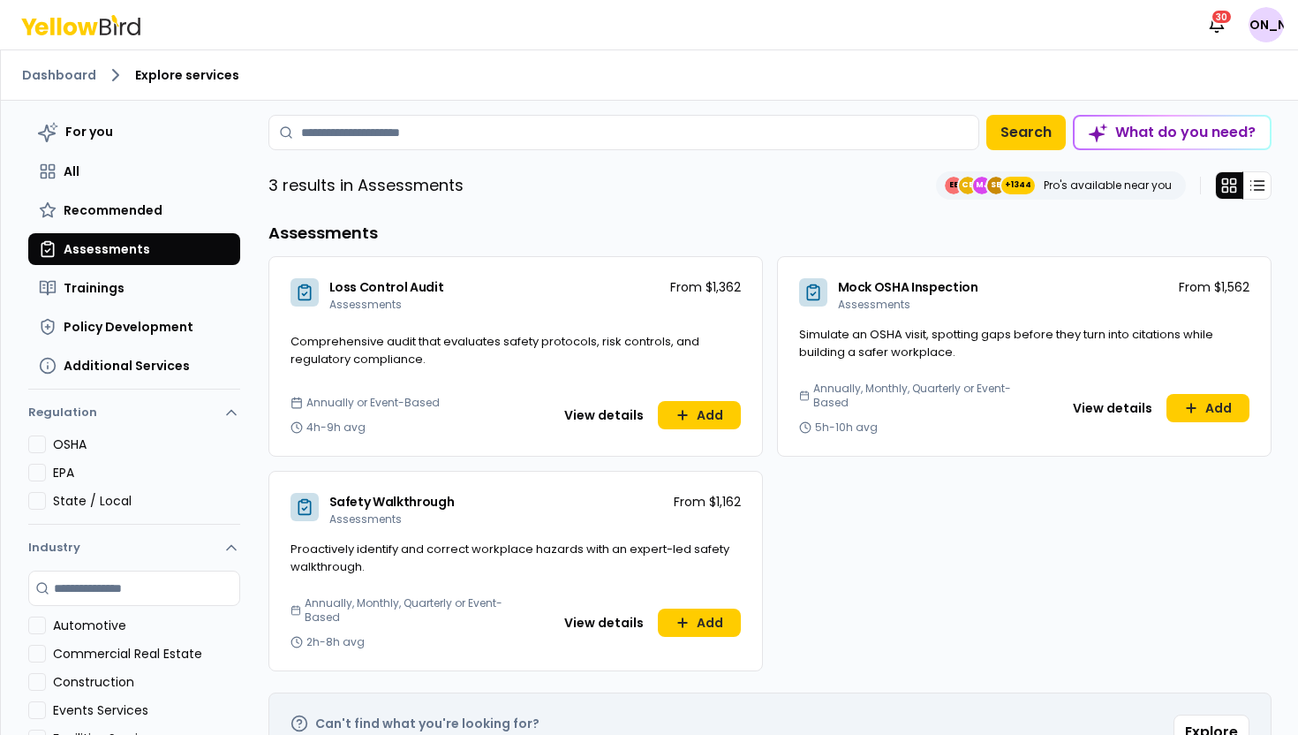
click at [412, 287] on span "Loss Control Audit" at bounding box center [386, 287] width 115 height 18
copy span "Audit"
click at [188, 273] on button "Trainings" at bounding box center [134, 288] width 212 height 32
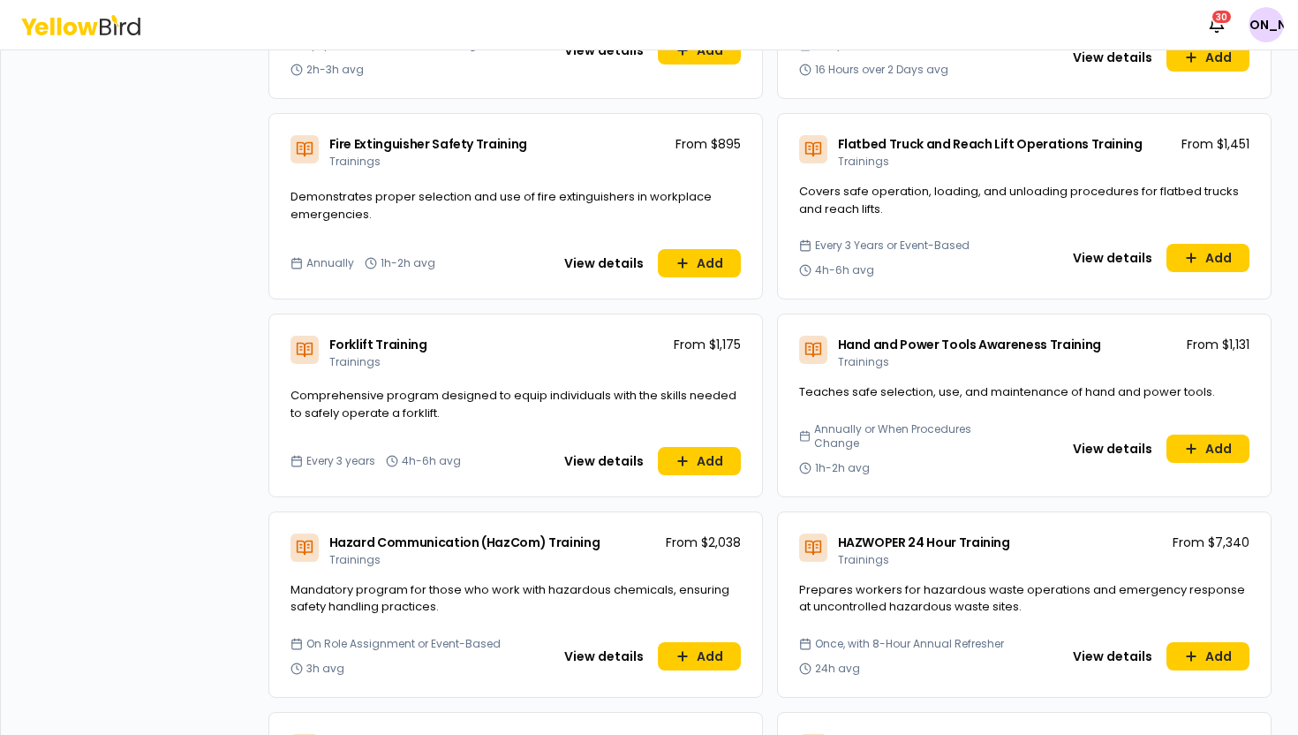
scroll to position [2143, 0]
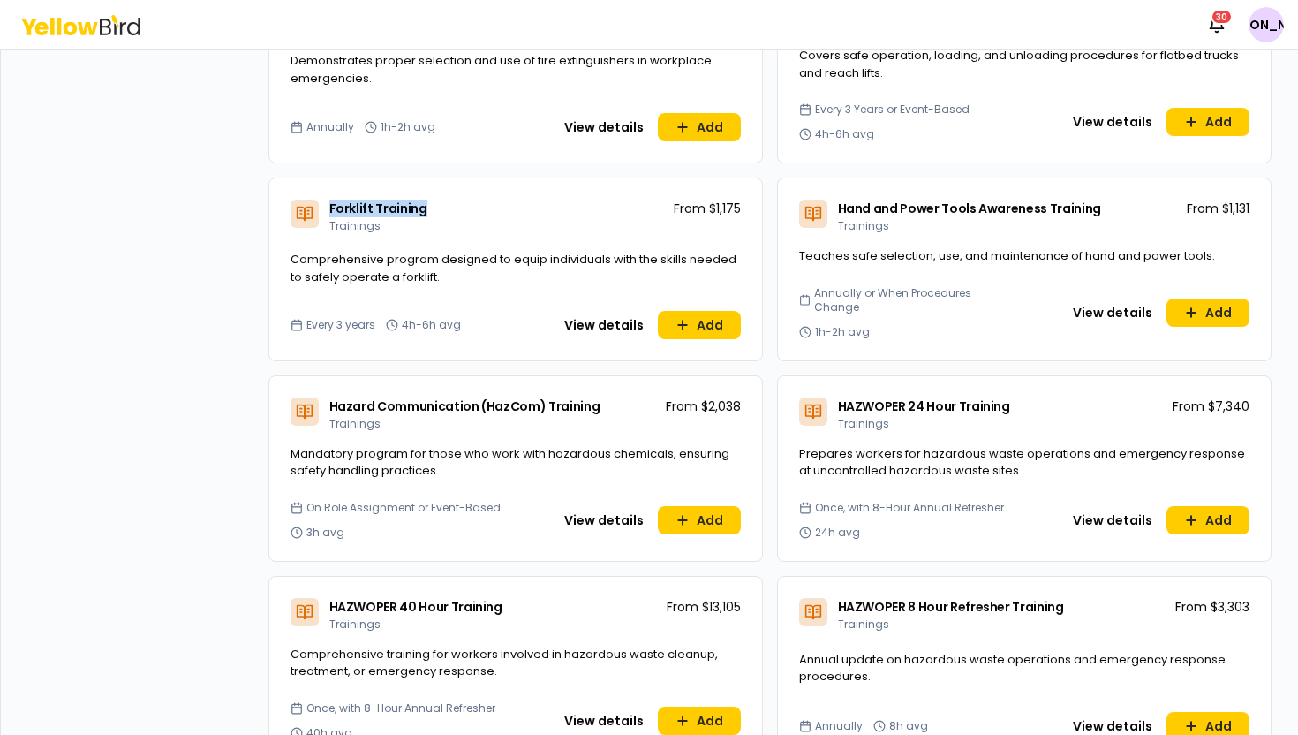
drag, startPoint x: 436, startPoint y: 214, endPoint x: 329, endPoint y: 207, distance: 107.0
click at [329, 207] on div "Forklift Training Trainings From $1,175" at bounding box center [515, 212] width 493 height 69
copy span "Forklift Training"
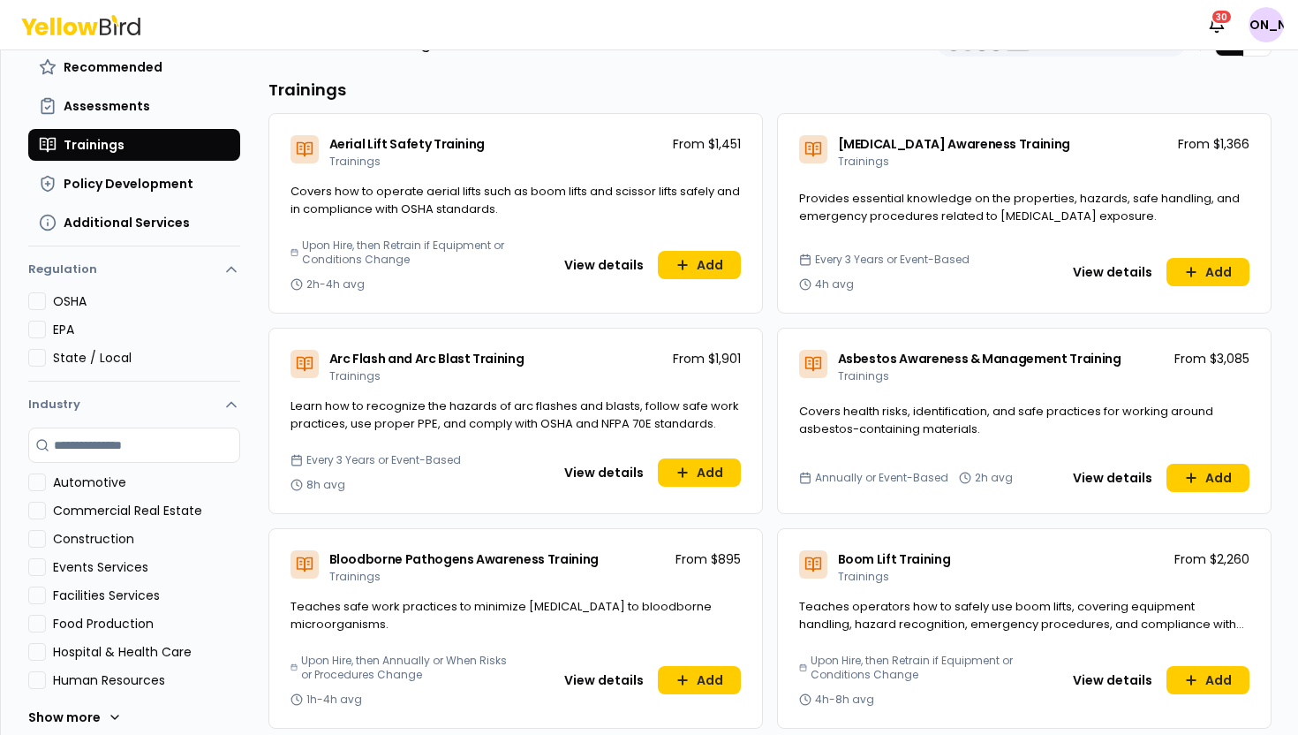
scroll to position [0, 0]
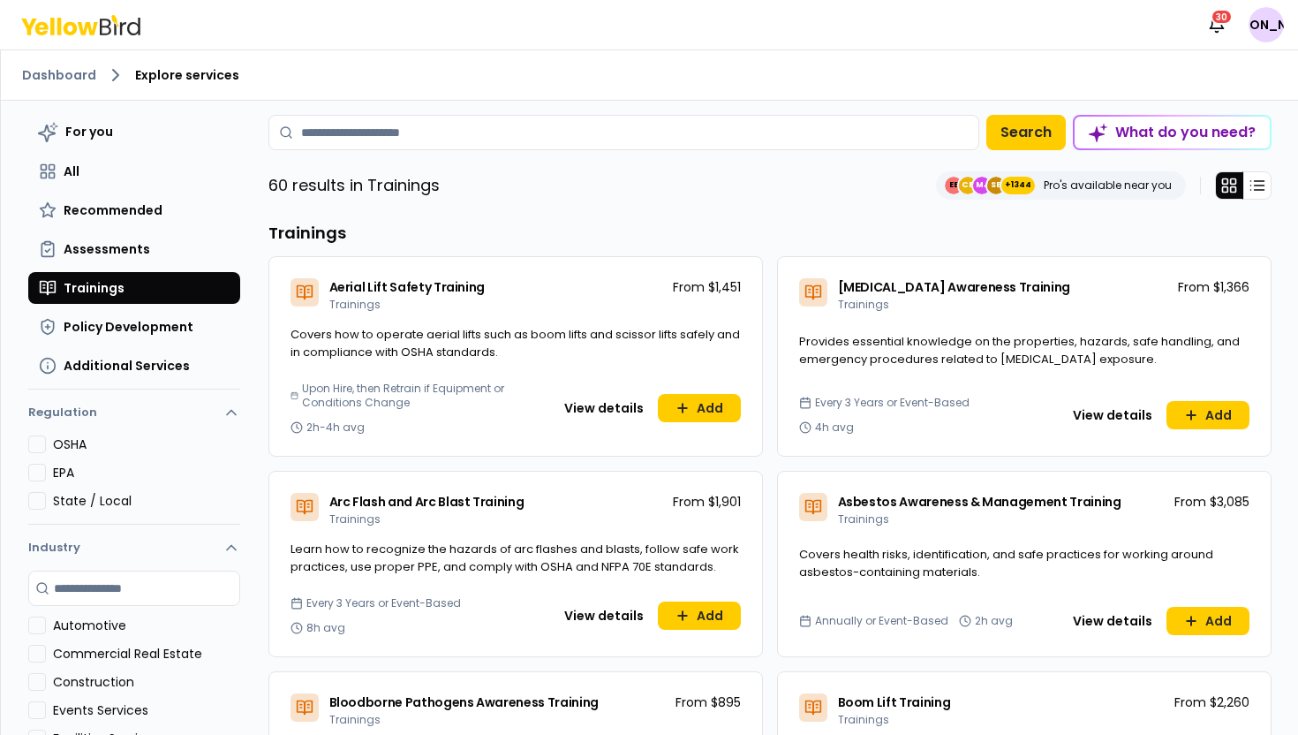
click at [132, 229] on div "For you All Recommended Assessments Trainings Policy Development Additional Ser…" at bounding box center [134, 248] width 212 height 267
click at [134, 255] on span "Assessments" at bounding box center [107, 249] width 87 height 18
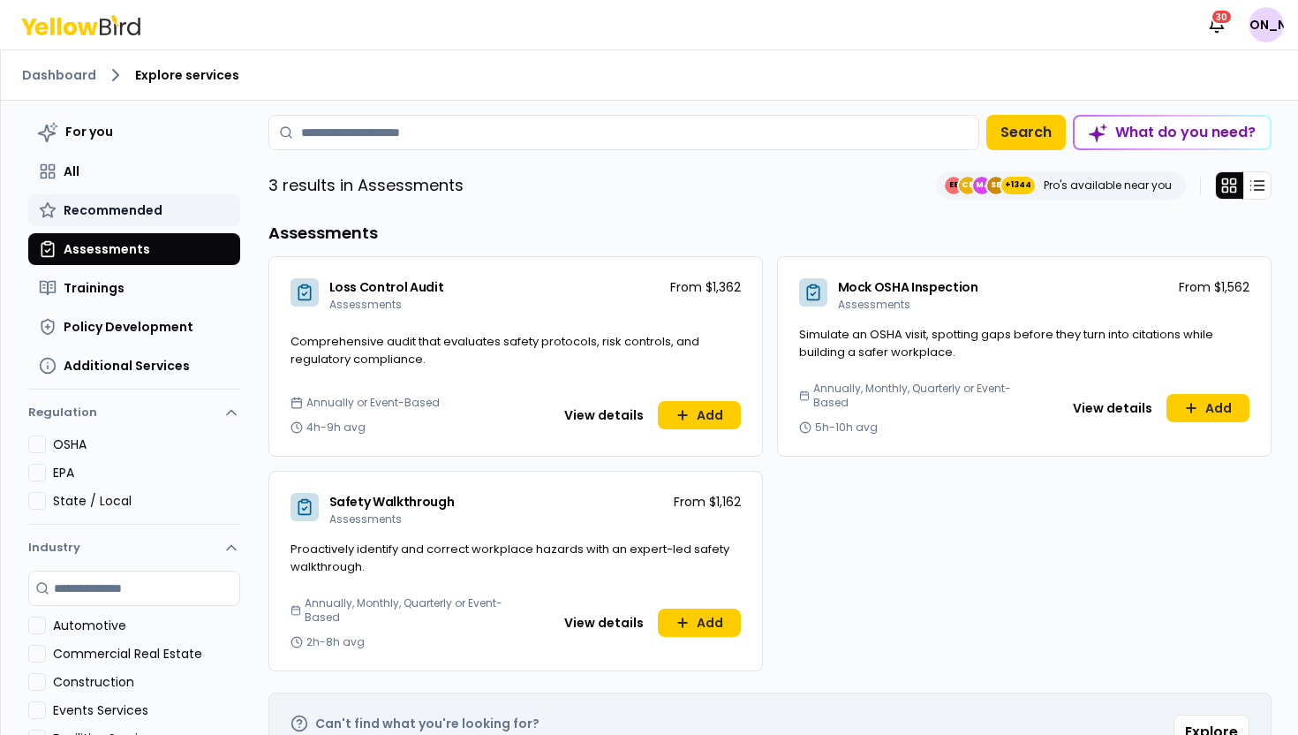
click at [140, 211] on span "Recommended" at bounding box center [113, 210] width 99 height 18
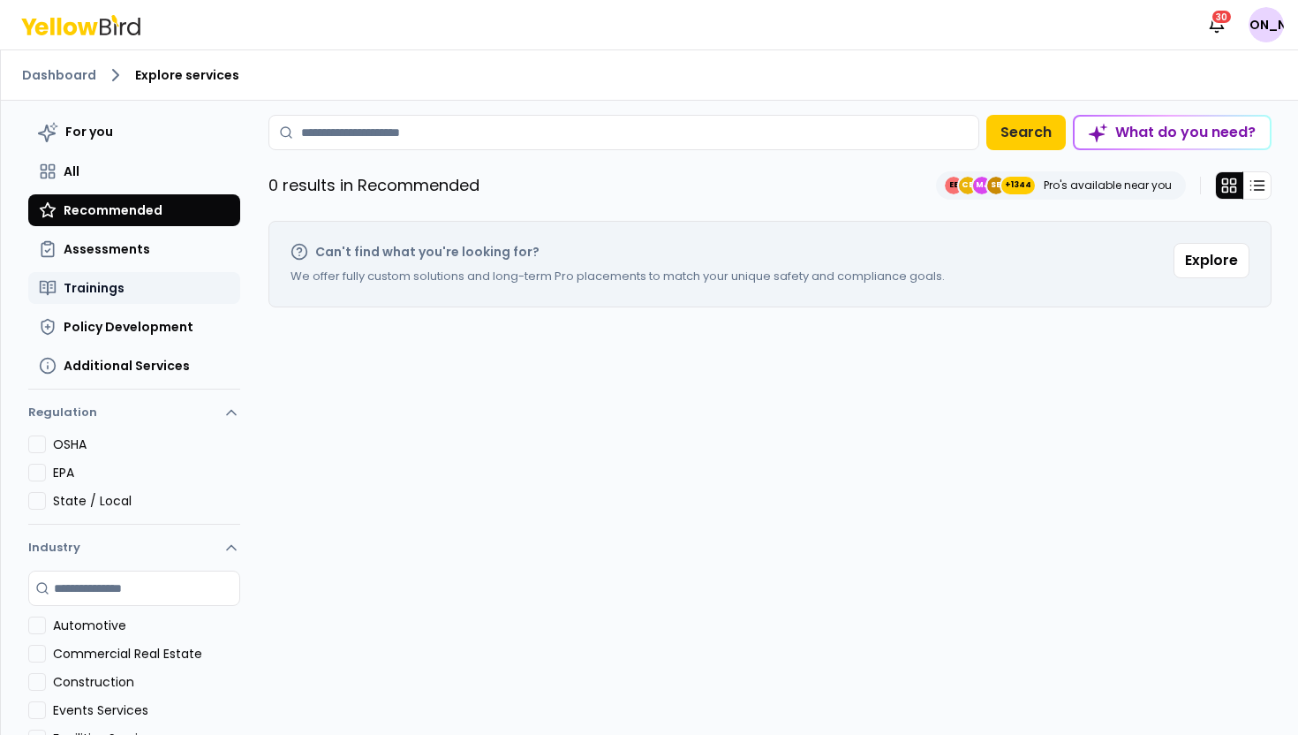
click at [145, 278] on button "Trainings" at bounding box center [134, 288] width 212 height 32
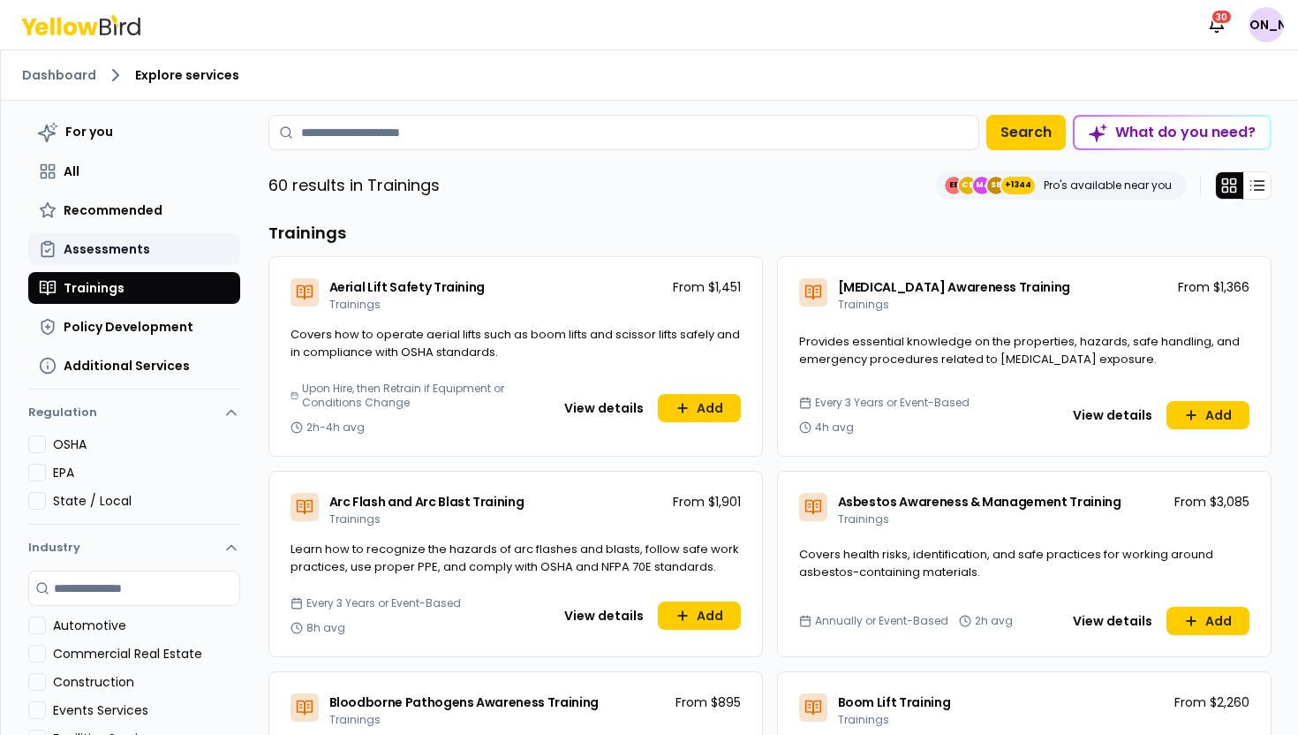
click at [144, 242] on span "Assessments" at bounding box center [107, 249] width 87 height 18
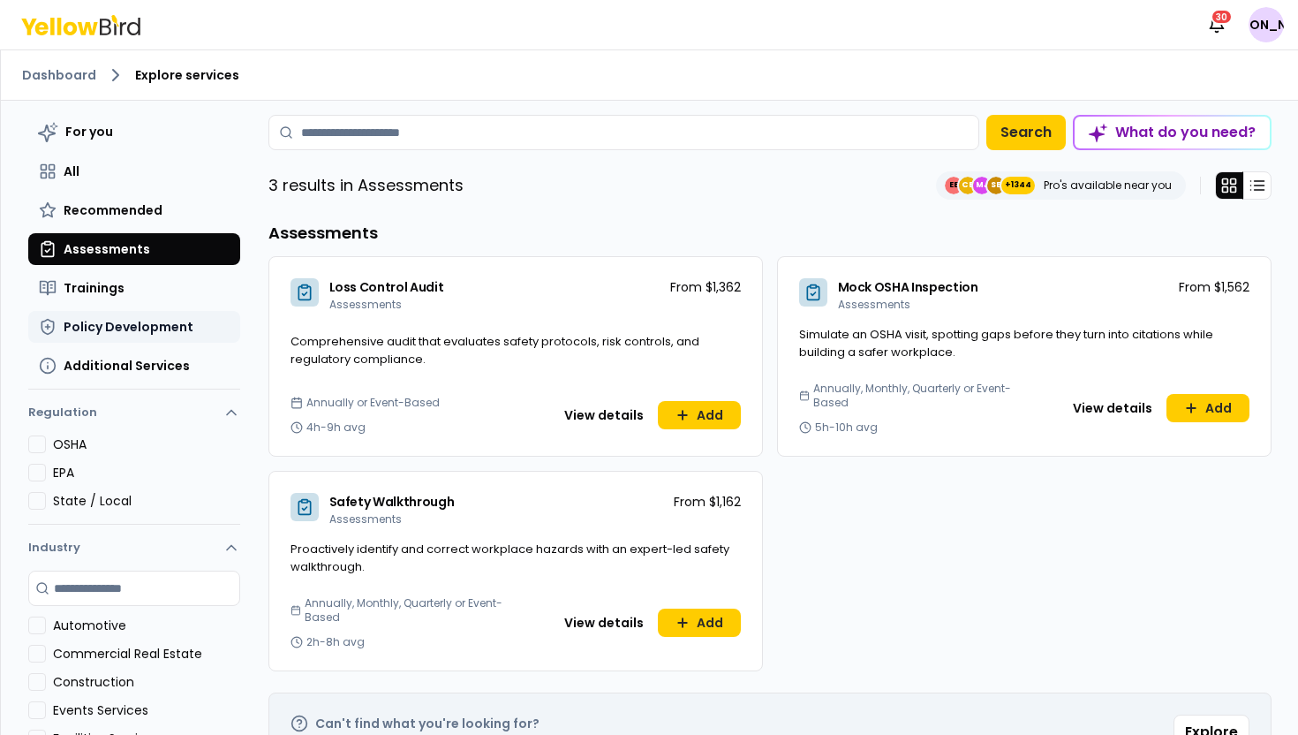
click at [144, 328] on span "Policy Development" at bounding box center [129, 327] width 130 height 18
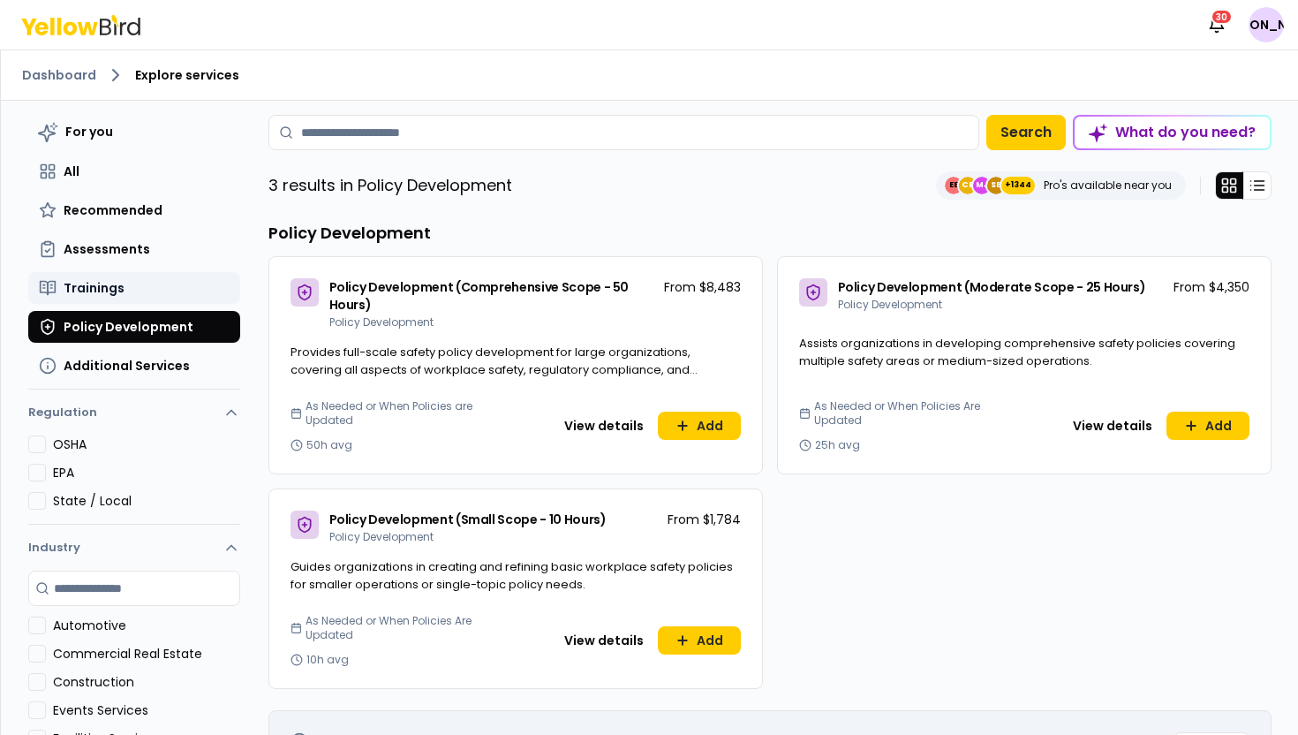
click at [145, 286] on button "Trainings" at bounding box center [134, 288] width 212 height 32
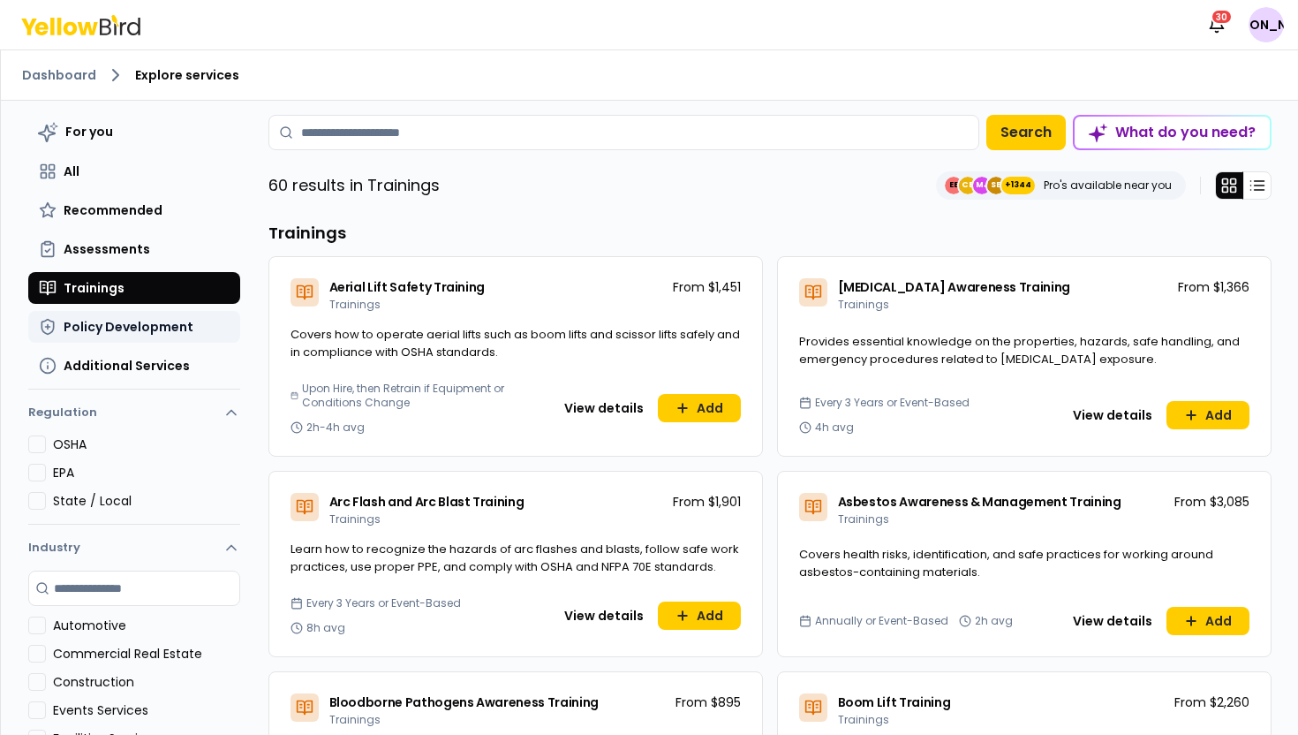
click at [184, 323] on span "Policy Development" at bounding box center [129, 327] width 130 height 18
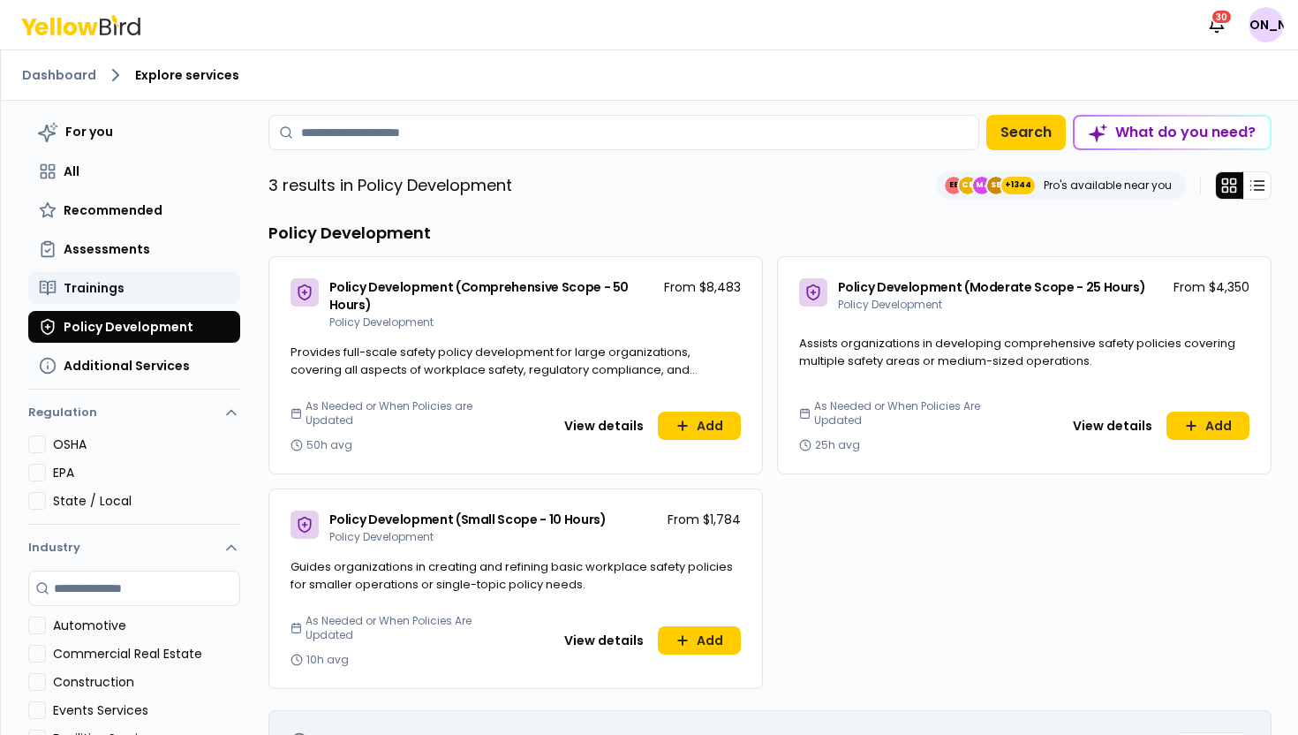
click at [170, 282] on button "Trainings" at bounding box center [134, 288] width 212 height 32
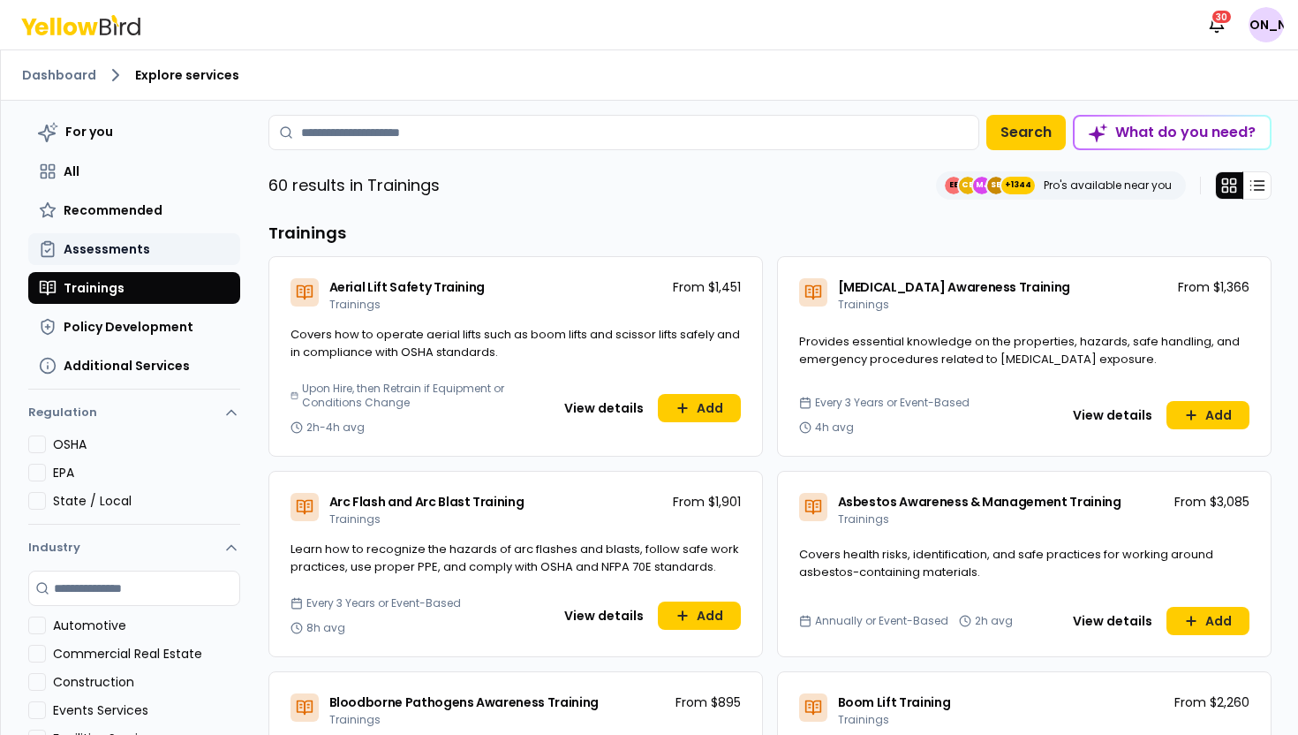
click at [160, 243] on button "Assessments" at bounding box center [134, 249] width 212 height 32
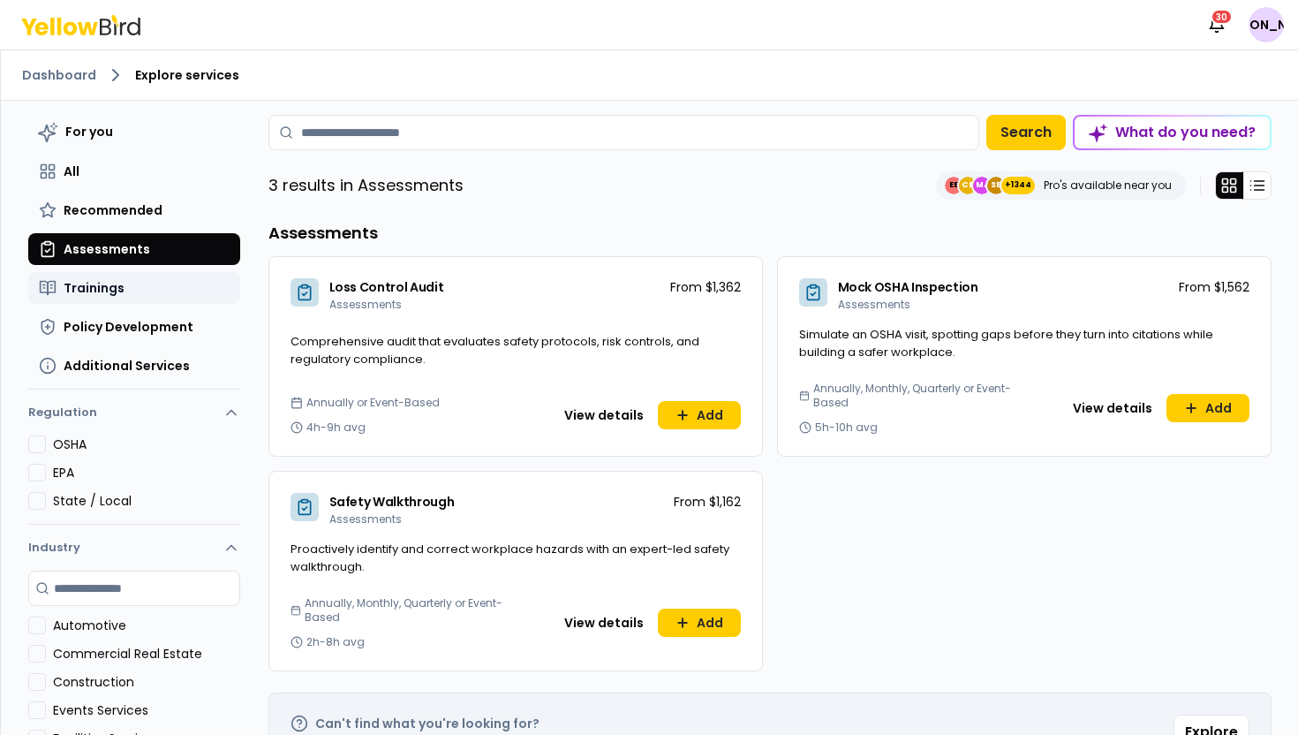
click at [162, 279] on button "Trainings" at bounding box center [134, 288] width 212 height 32
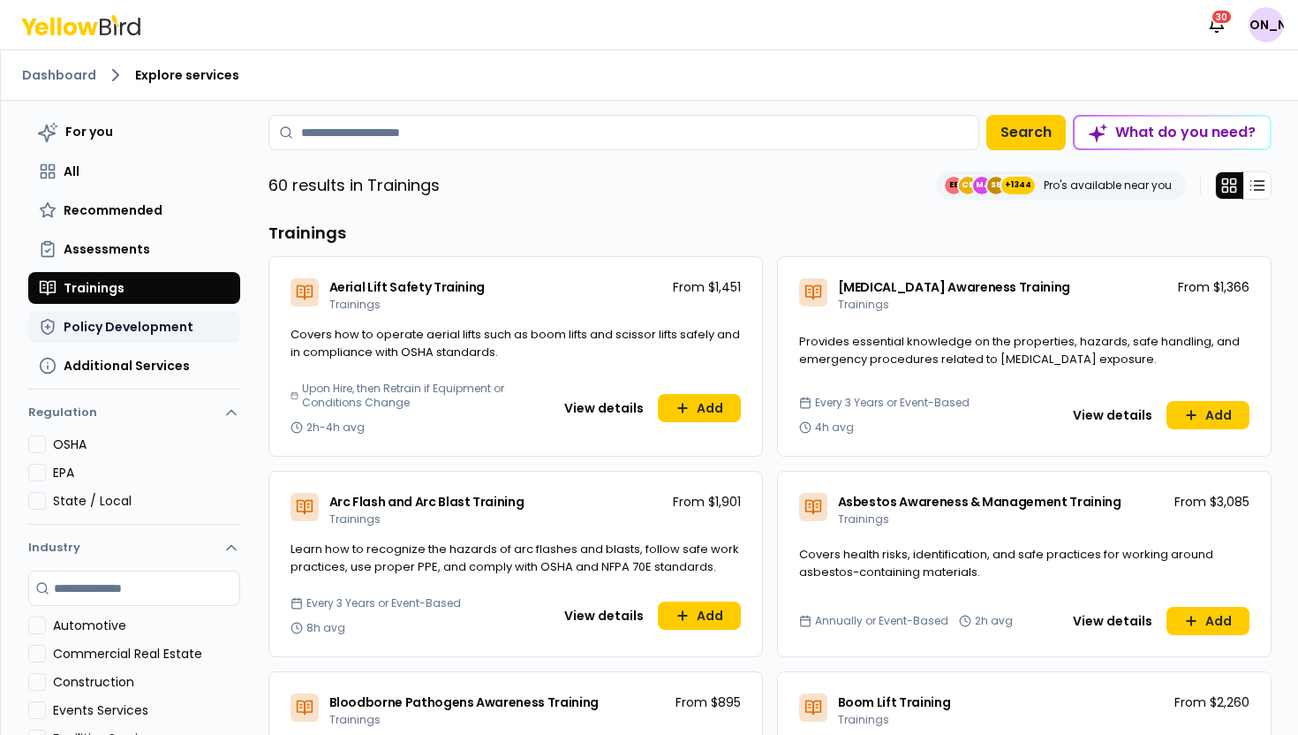
click at [163, 320] on span "Policy Development" at bounding box center [129, 327] width 130 height 18
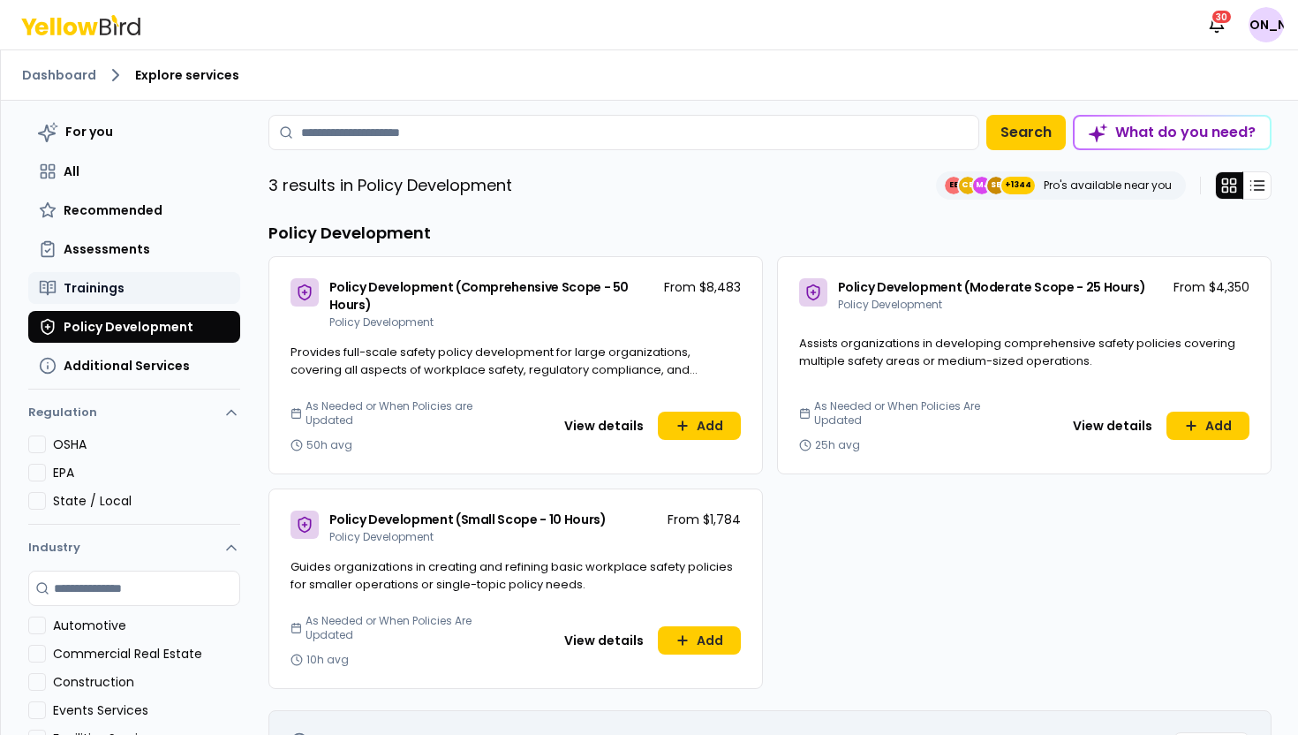
click at [156, 289] on button "Trainings" at bounding box center [134, 288] width 212 height 32
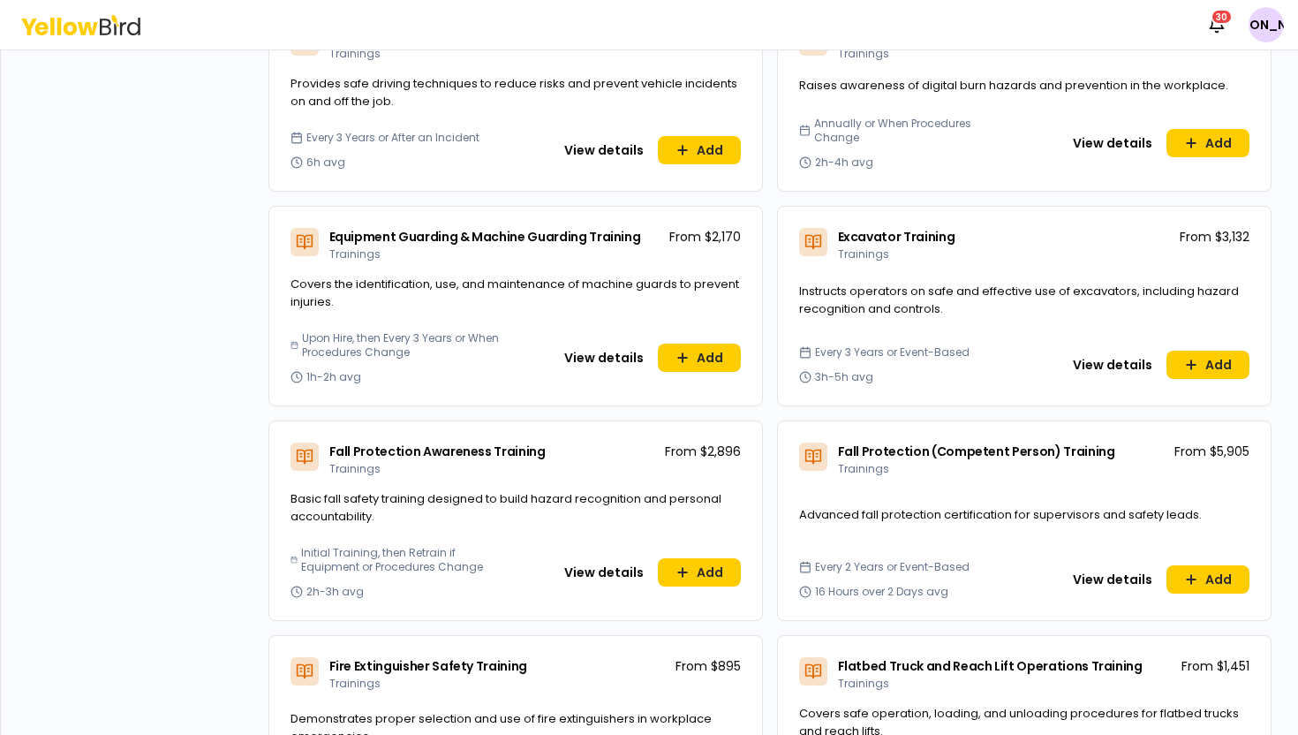
scroll to position [1604, 0]
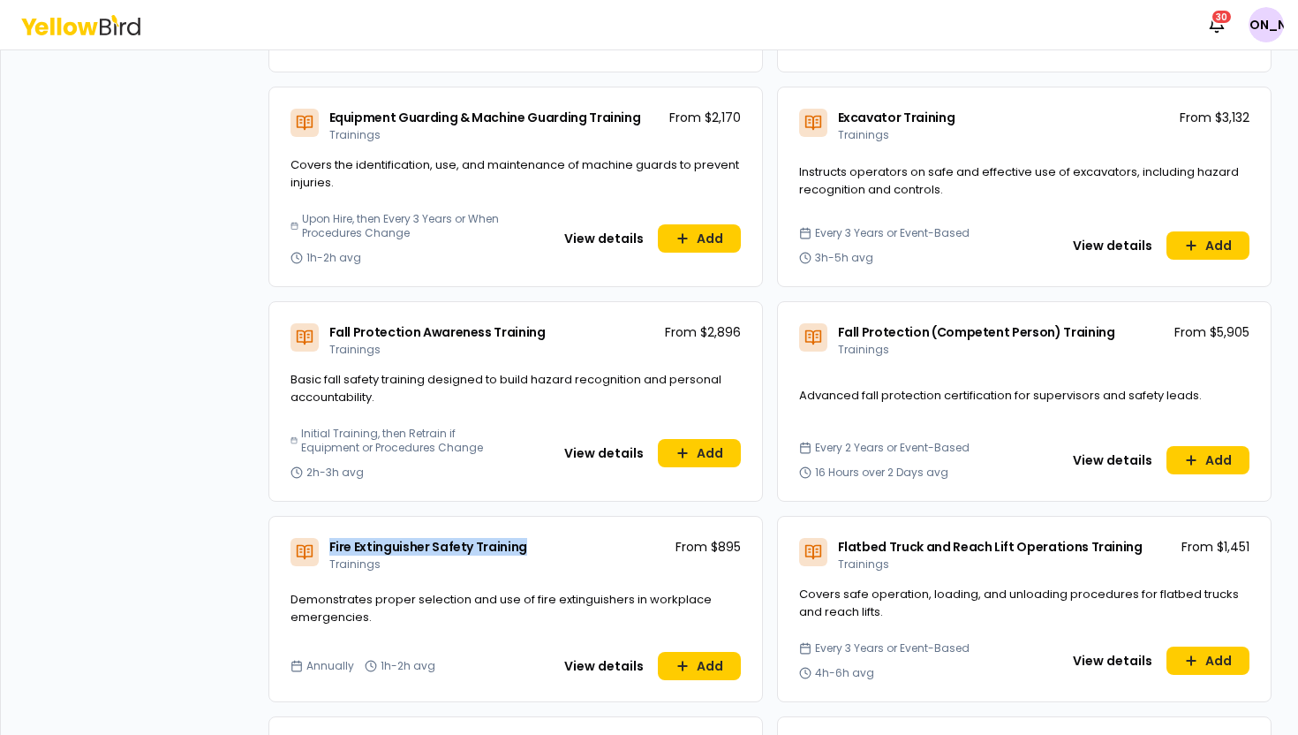
drag, startPoint x: 537, startPoint y: 541, endPoint x: 326, endPoint y: 540, distance: 211.0
click at [326, 540] on div "Fire Extinguisher Safety Training Trainings From $895" at bounding box center [515, 551] width 493 height 69
copy span "Fire Extinguisher Safety Training"
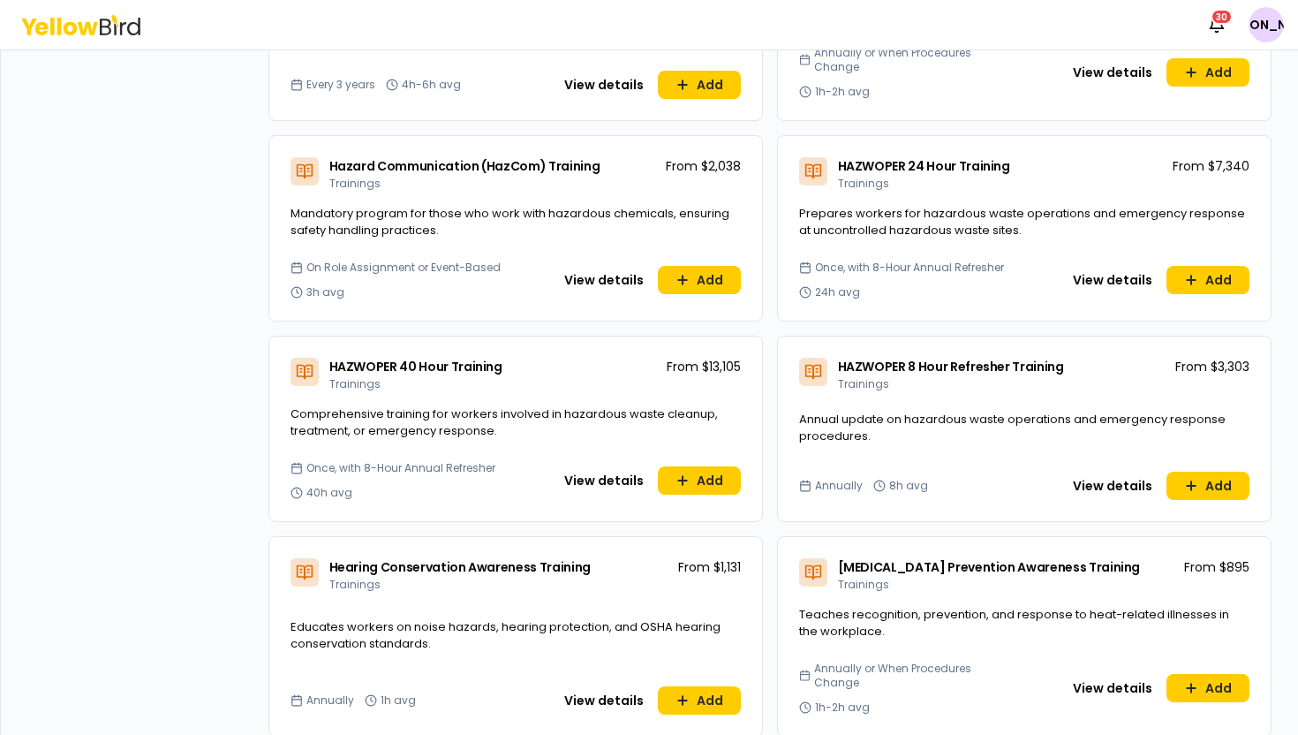
scroll to position [2593, 0]
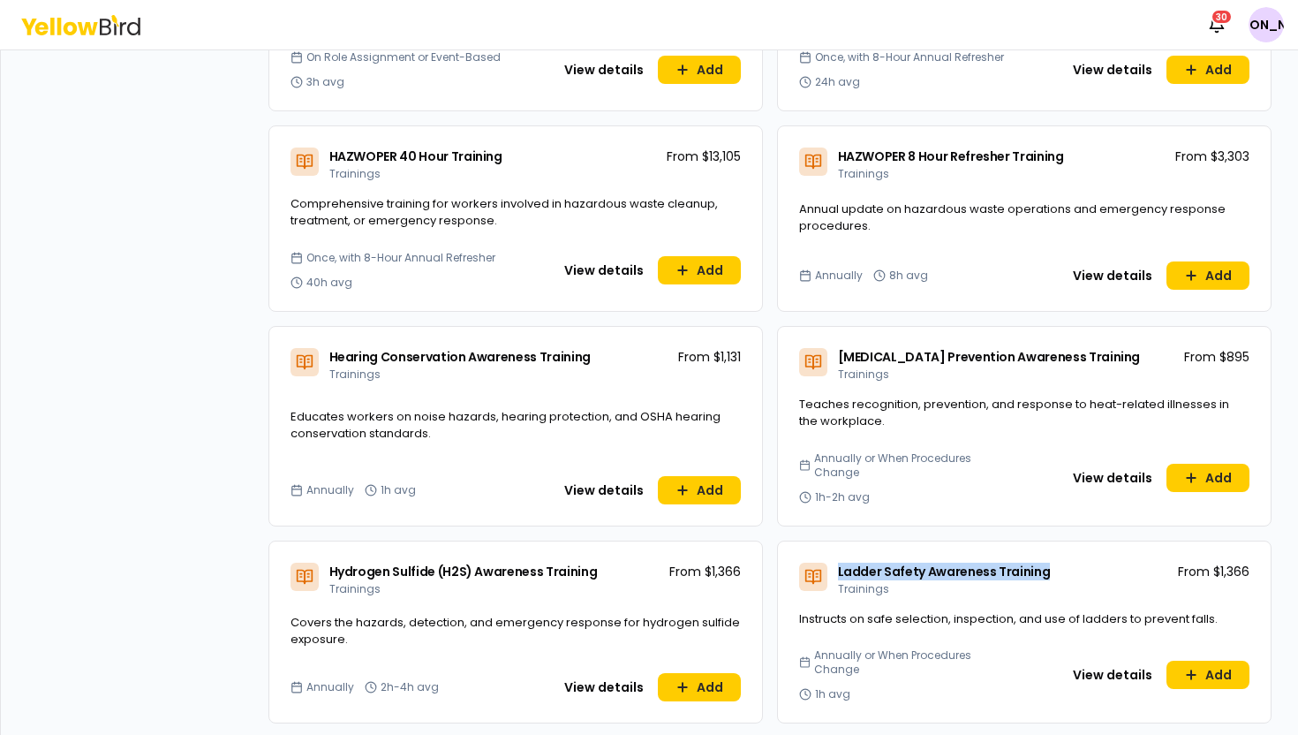
drag, startPoint x: 838, startPoint y: 550, endPoint x: 1067, endPoint y: 562, distance: 229.0
click at [1067, 562] on div "Ladder Safety Awareness Training Trainings From $1,366" at bounding box center [1024, 575] width 493 height 69
copy span "Ladder Safety Awareness Training"
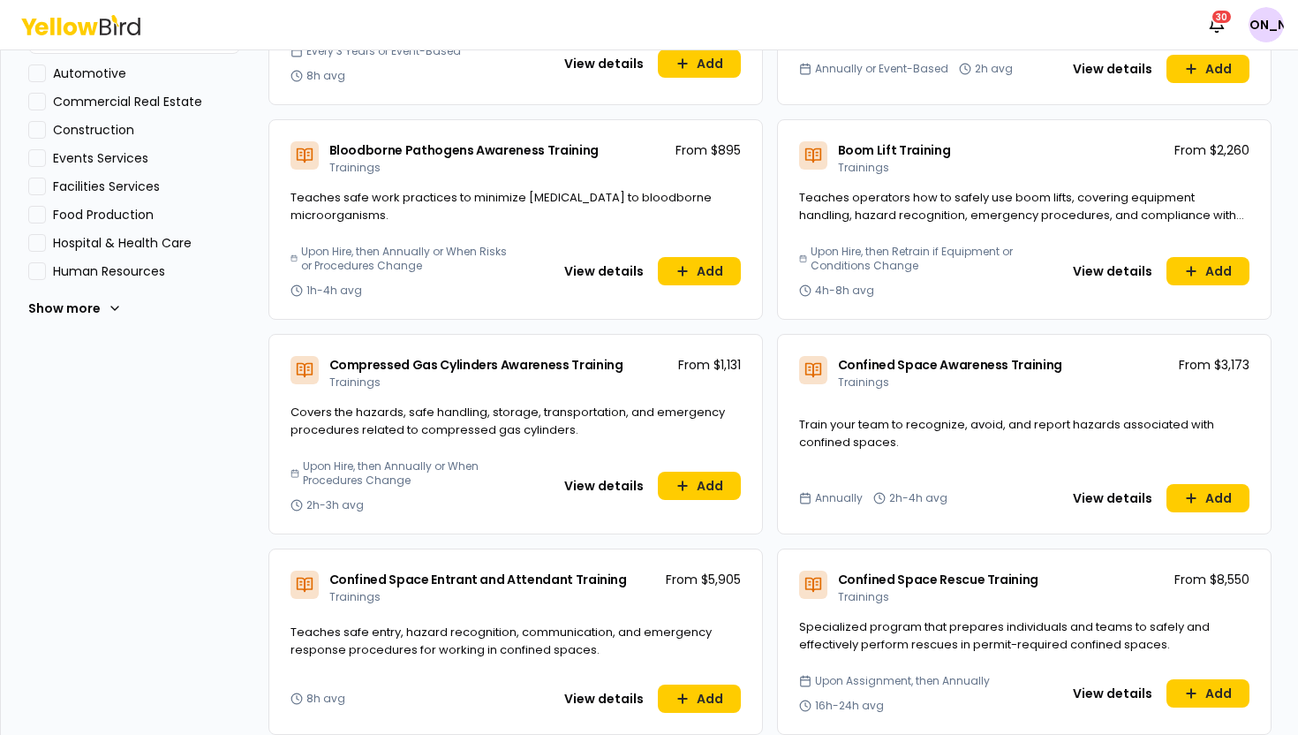
scroll to position [0, 0]
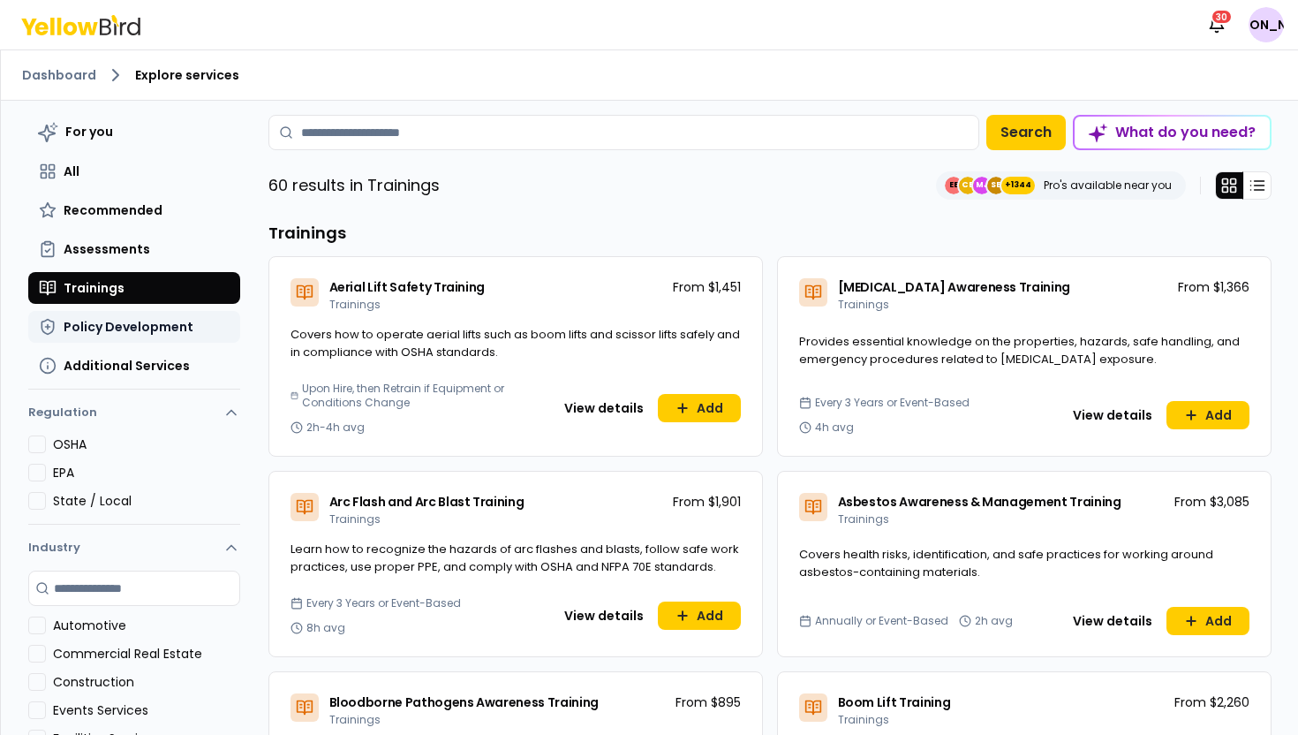
click at [171, 323] on span "Policy Development" at bounding box center [129, 327] width 130 height 18
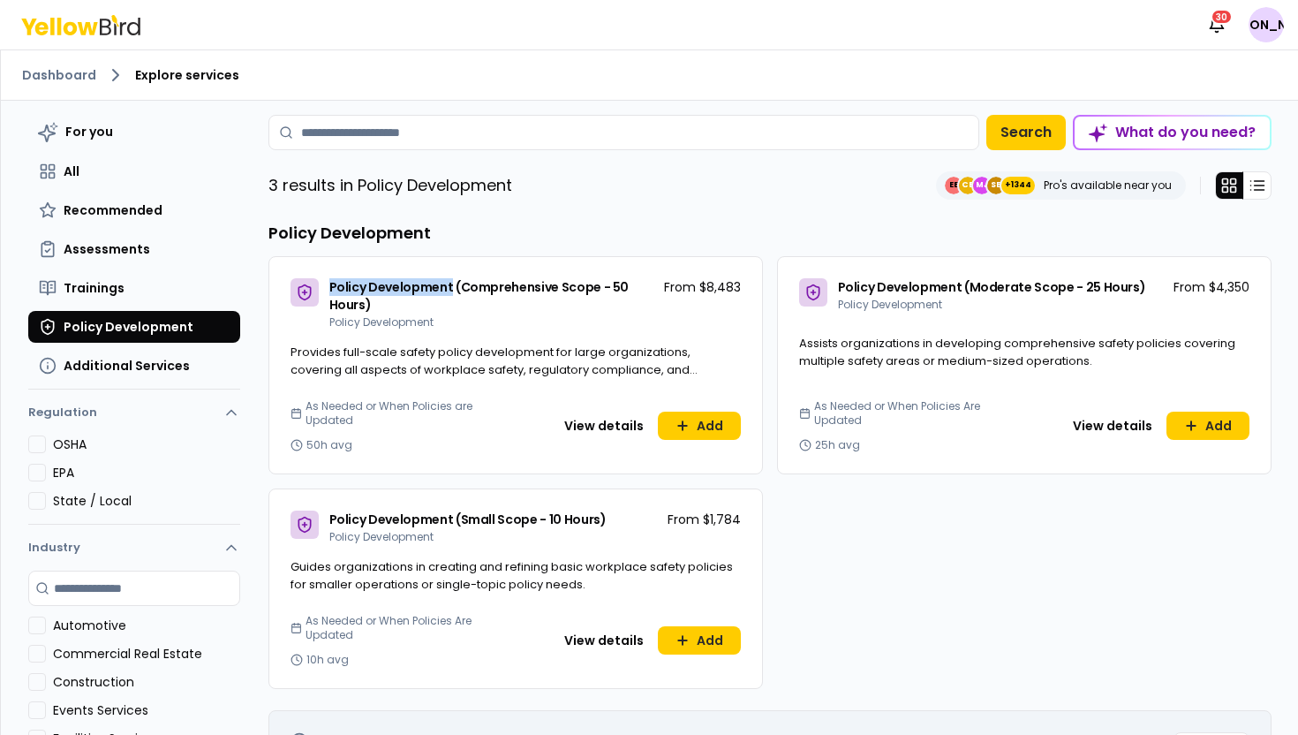
drag, startPoint x: 328, startPoint y: 284, endPoint x: 448, endPoint y: 290, distance: 120.2
click at [448, 290] on div "Policy Development (Comprehensive Scope - 50 Hours) Policy Development" at bounding box center [473, 303] width 366 height 51
copy span "Policy Development"
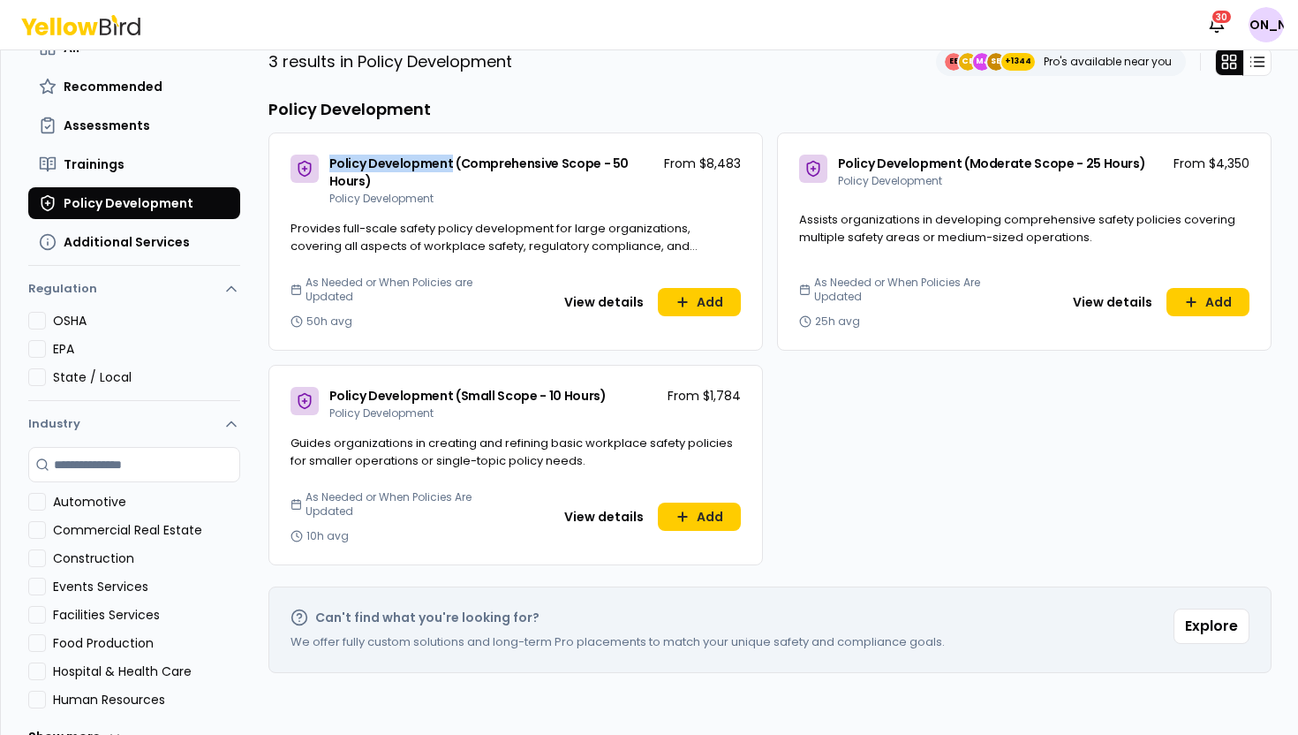
scroll to position [92, 0]
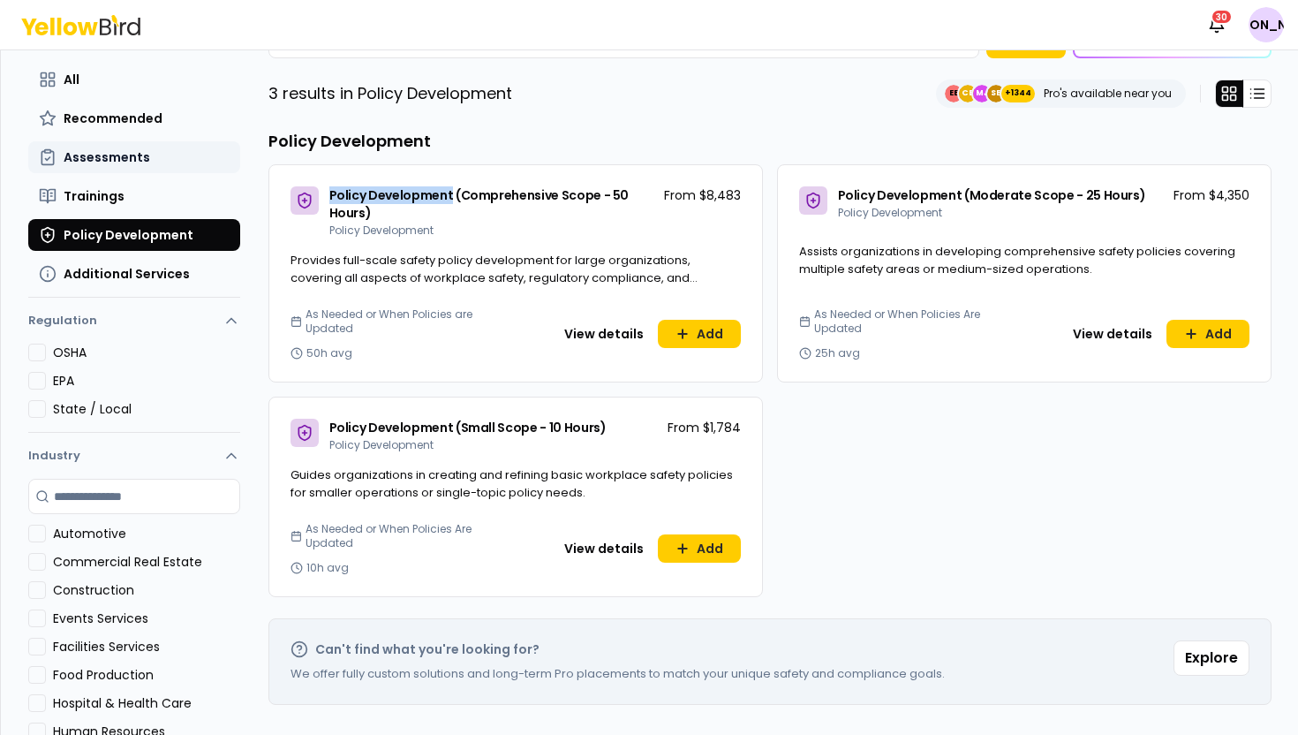
click at [140, 148] on span "Assessments" at bounding box center [107, 157] width 87 height 18
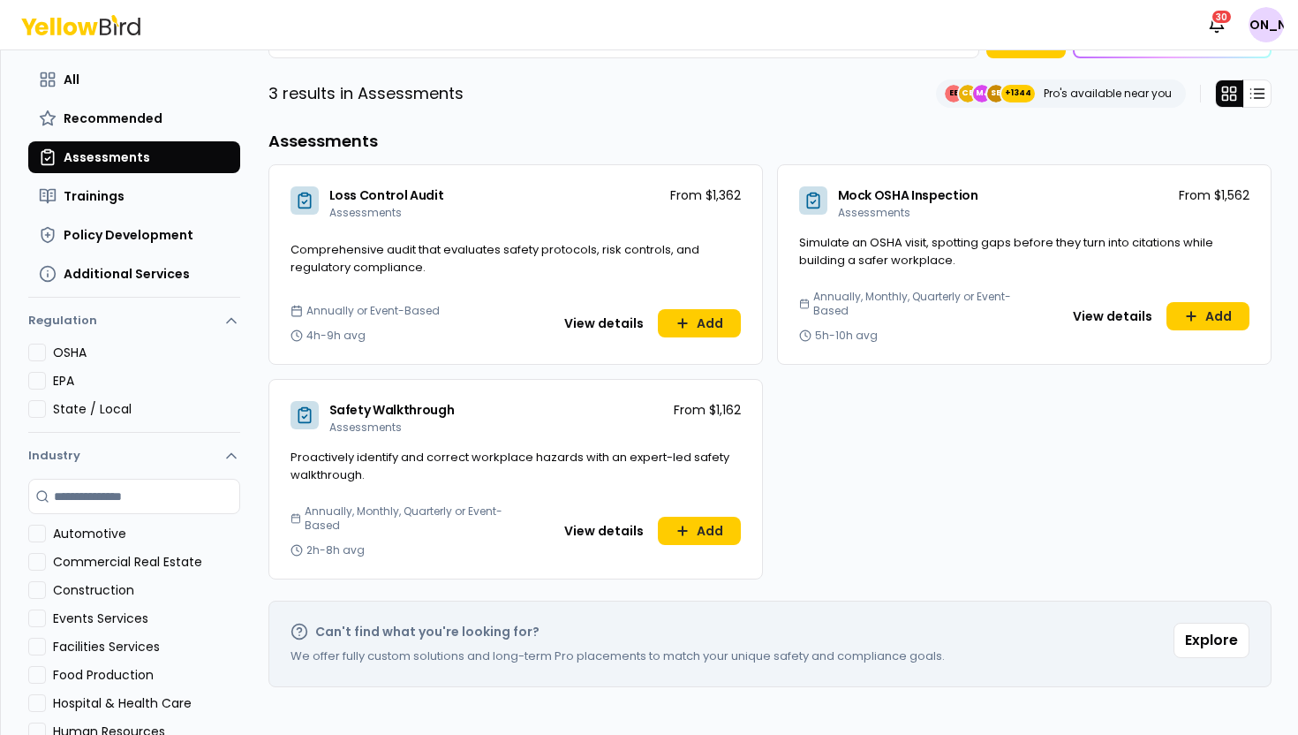
scroll to position [72, 0]
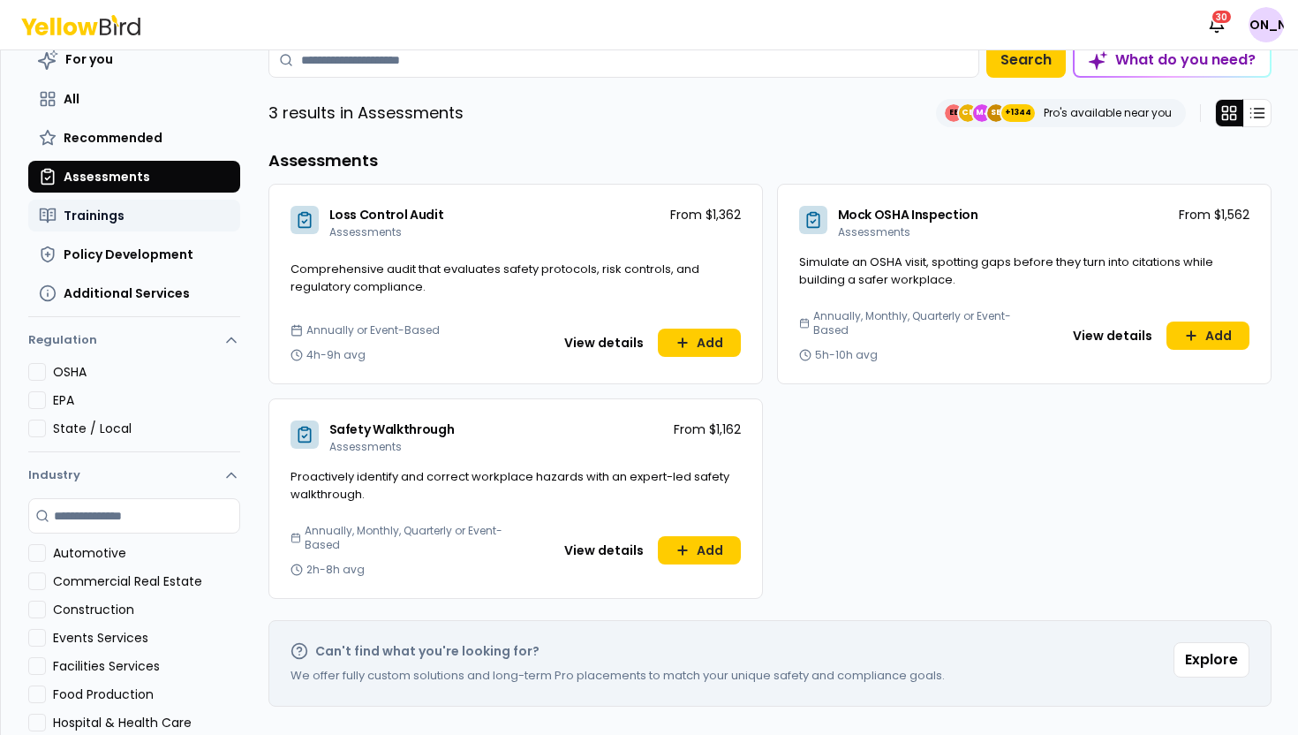
click at [162, 223] on button "Trainings" at bounding box center [134, 216] width 212 height 32
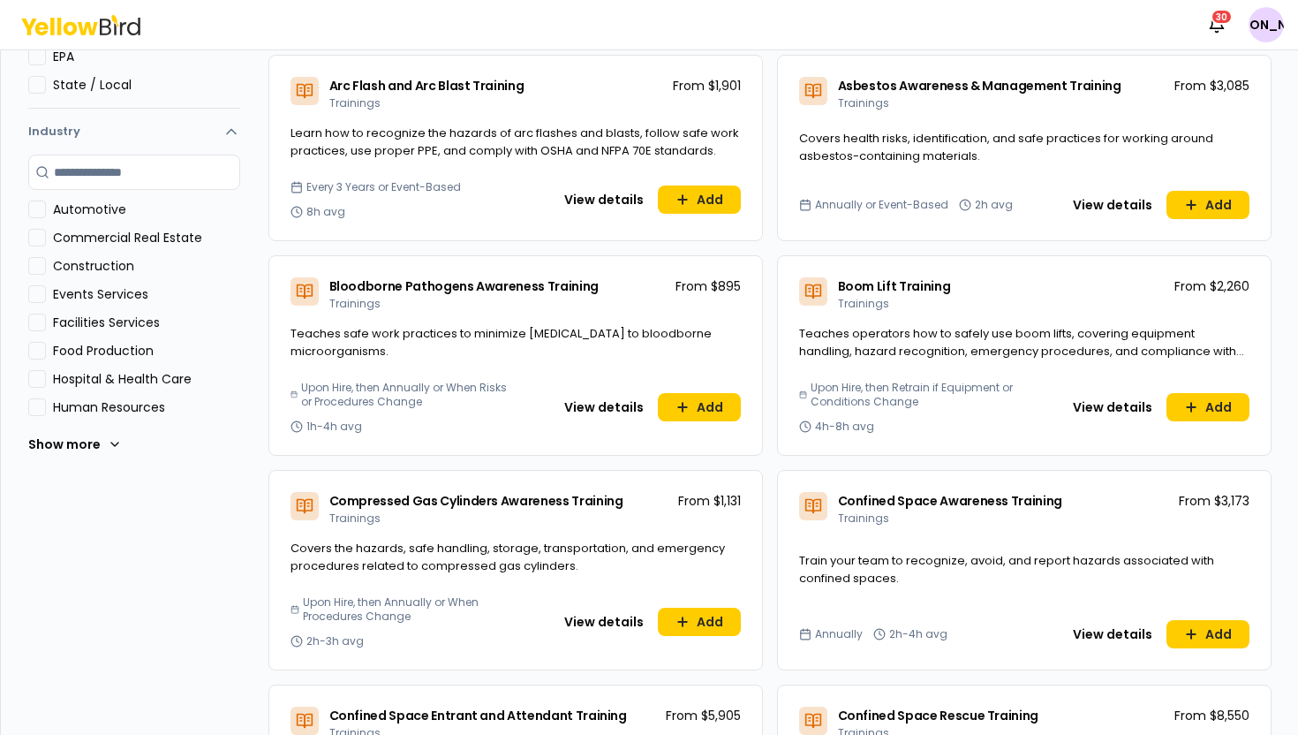
scroll to position [744, 0]
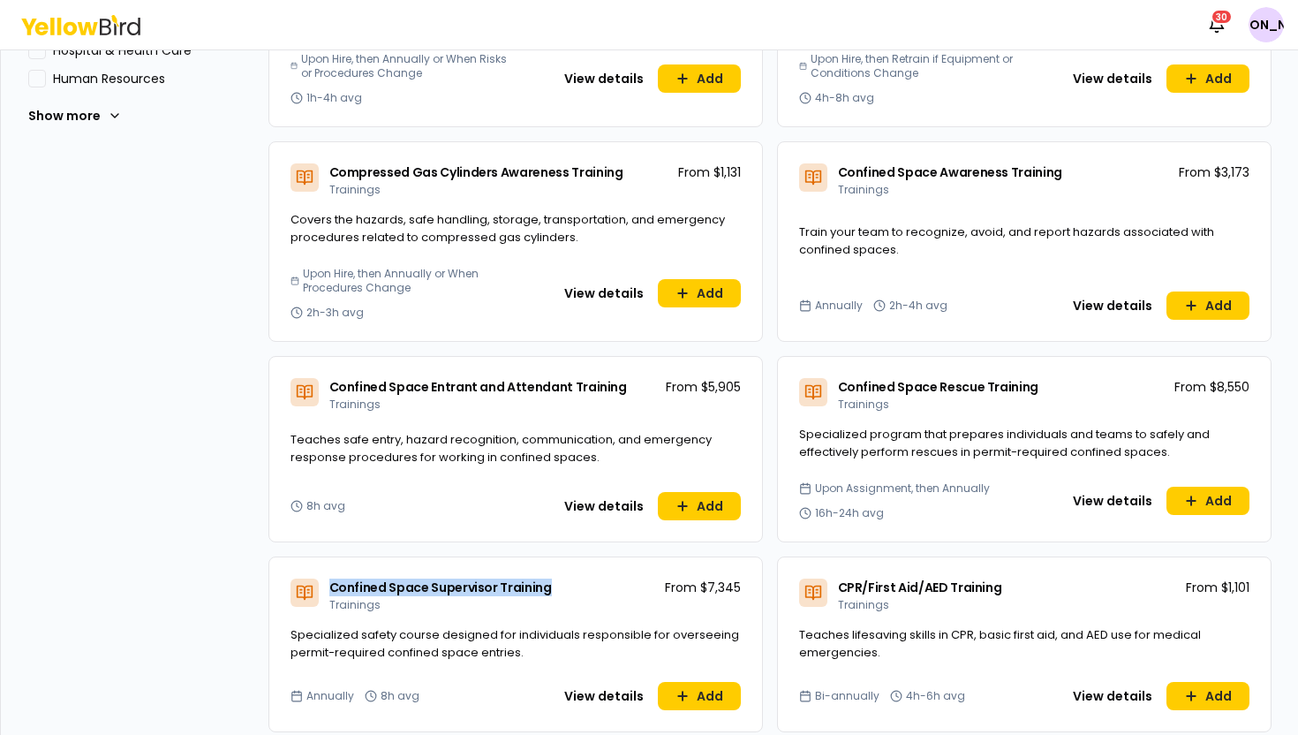
drag, startPoint x: 552, startPoint y: 588, endPoint x: 332, endPoint y: 593, distance: 219.9
click at [332, 593] on div "Confined Space Supervisor Training Trainings From $7,345" at bounding box center [515, 591] width 493 height 69
copy span "Confined Space Supervisor Training"
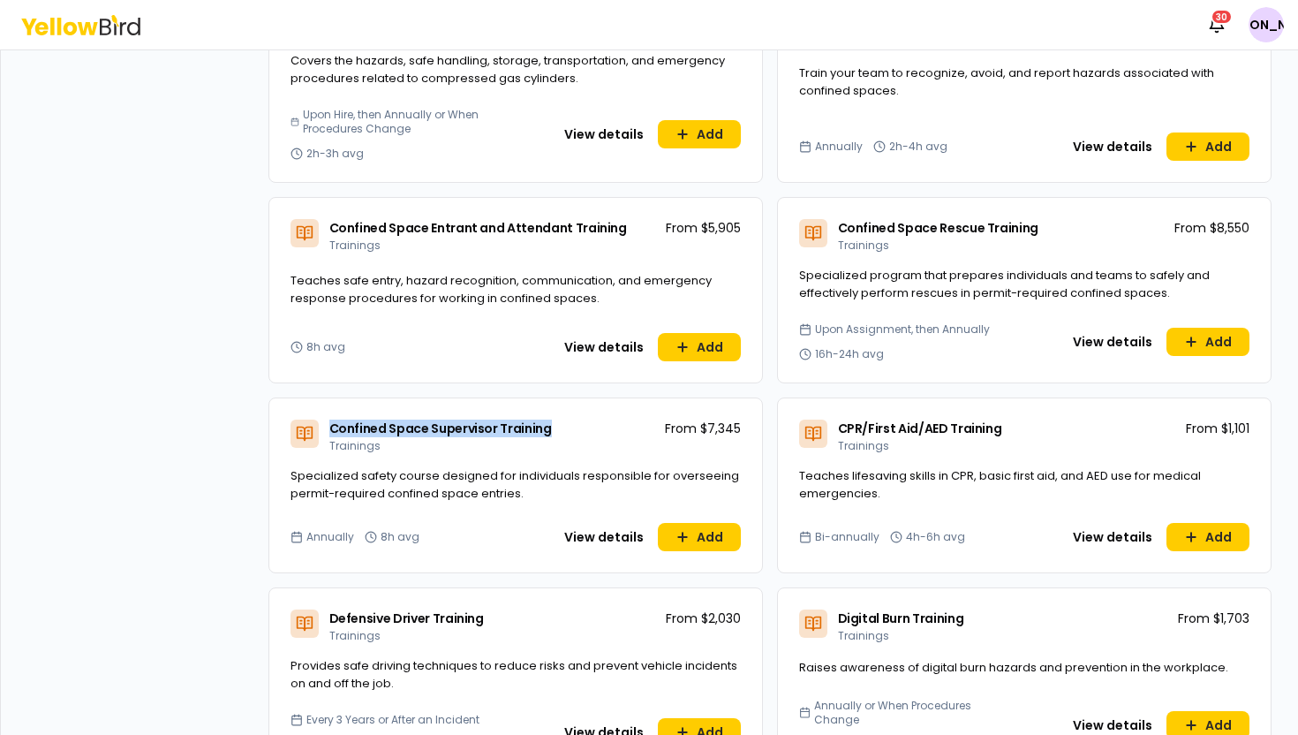
scroll to position [946, 0]
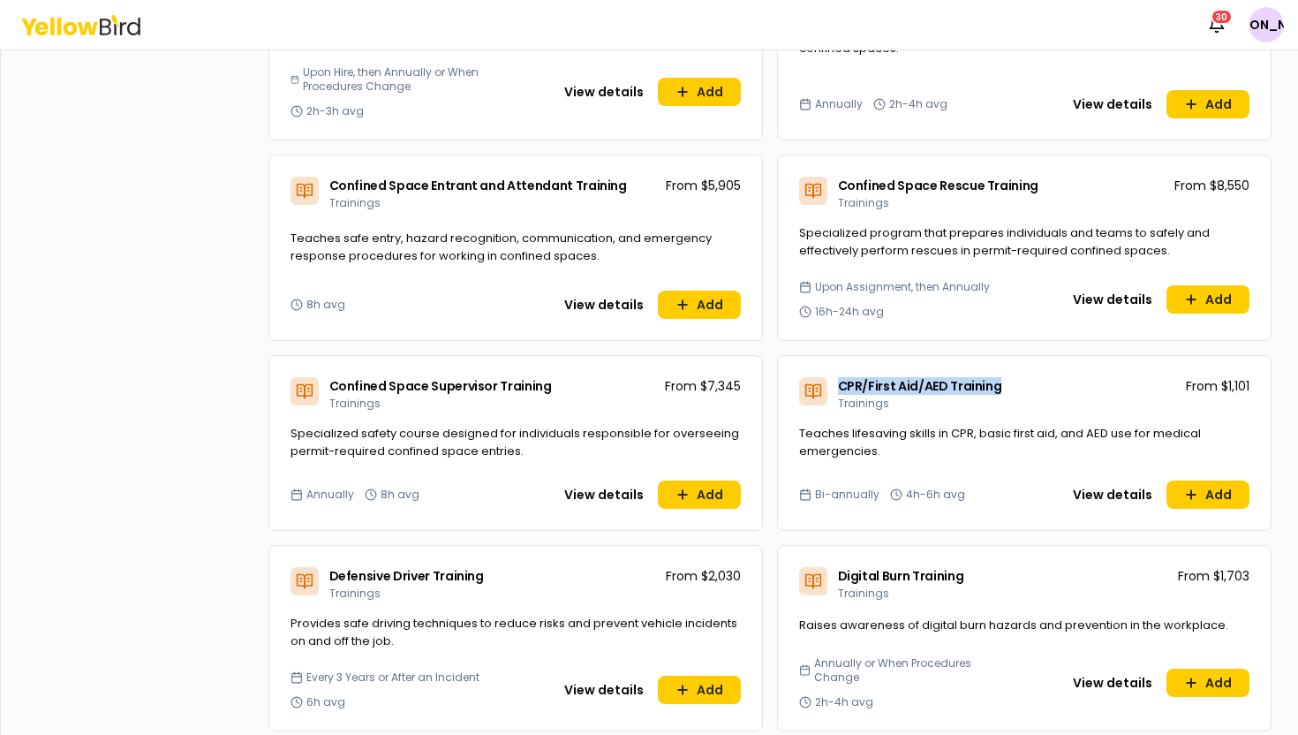
drag, startPoint x: 980, startPoint y: 384, endPoint x: 833, endPoint y: 385, distance: 147.5
click at [833, 385] on div "CPR/First Aid/AED Training Trainings From $1,101" at bounding box center [1024, 390] width 493 height 69
copy span "CPR/First Aid/AED Training"
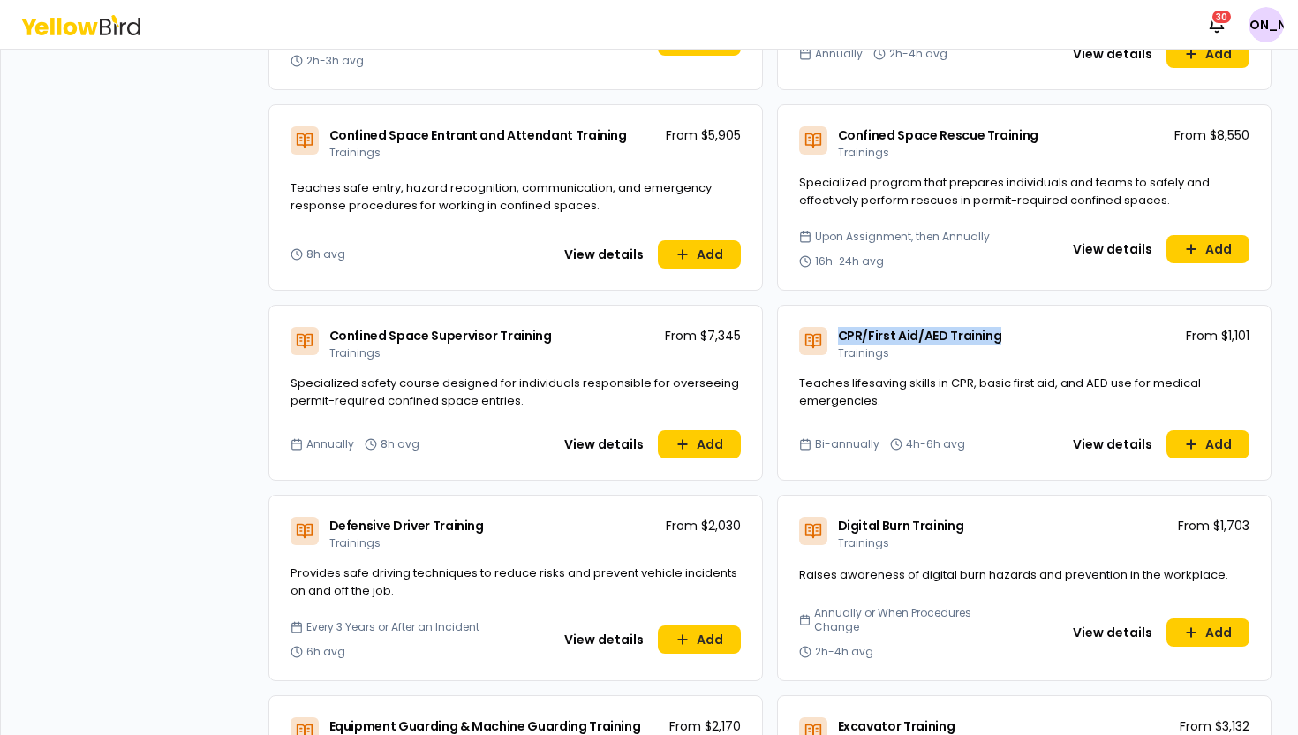
scroll to position [1055, 0]
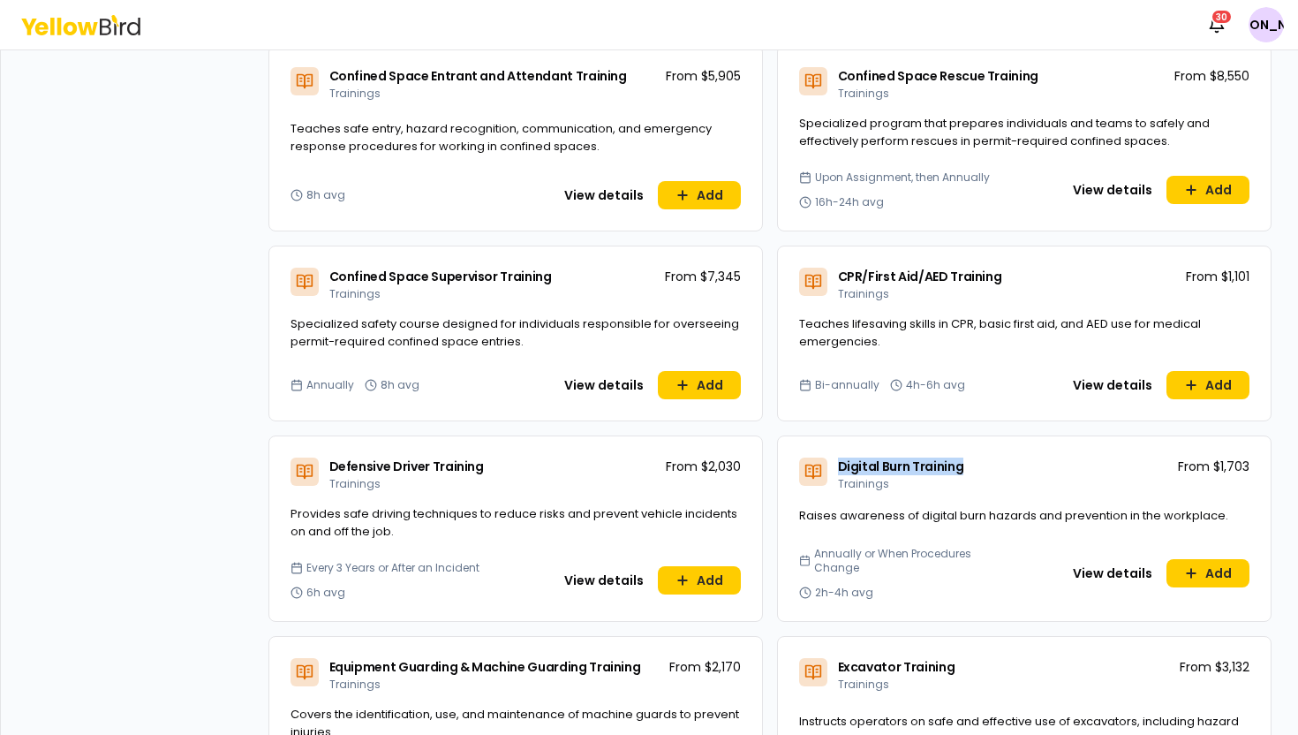
drag, startPoint x: 966, startPoint y: 471, endPoint x: 838, endPoint y: 469, distance: 128.0
click at [838, 469] on div "Digital Burn Training Trainings From $1,703" at bounding box center [1024, 470] width 493 height 69
copy span "Digital Burn Training"
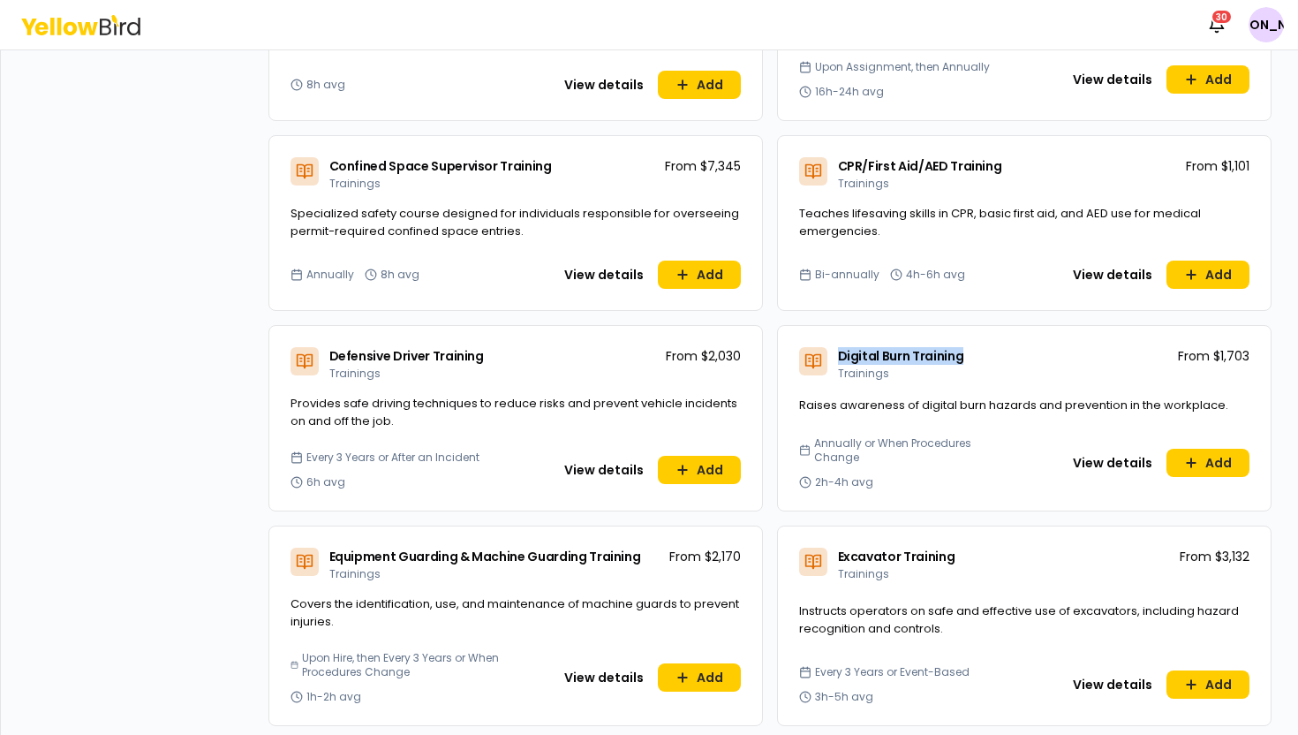
scroll to position [1397, 0]
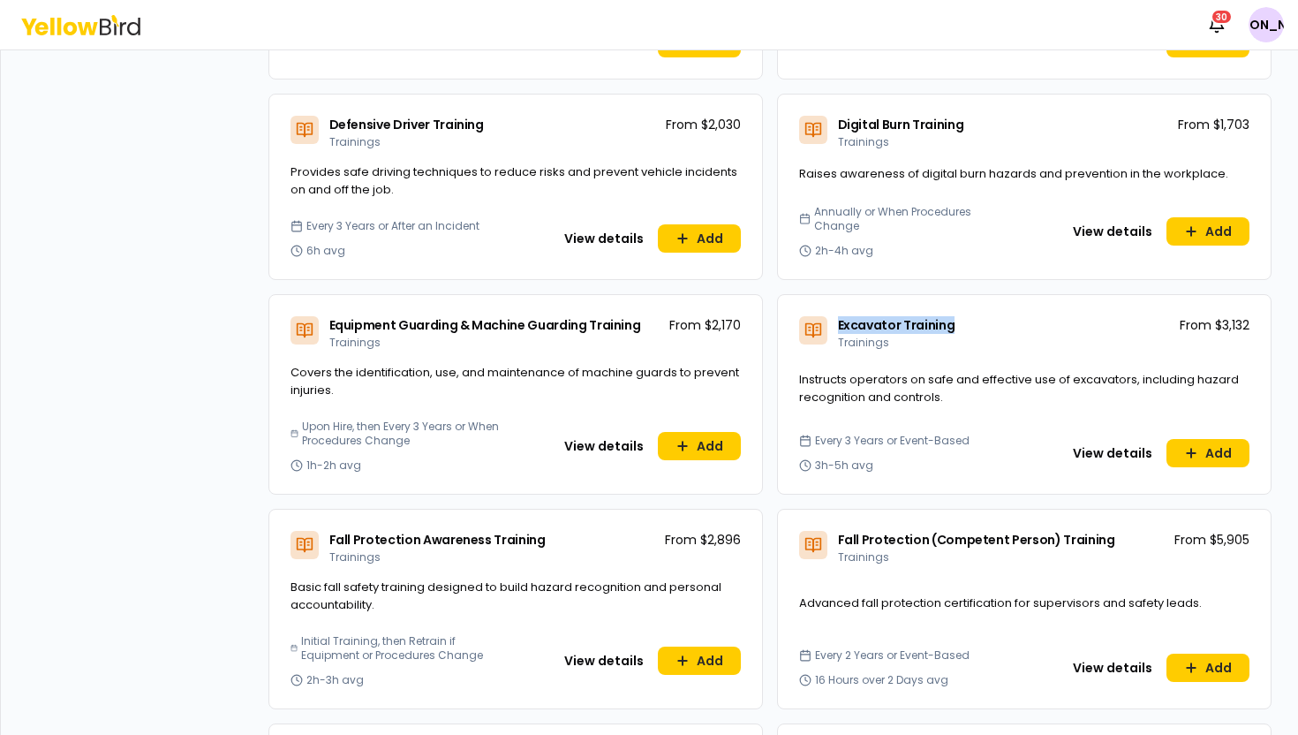
drag, startPoint x: 958, startPoint y: 329, endPoint x: 839, endPoint y: 331, distance: 119.2
click at [839, 331] on div "Excavator Training Trainings From $3,132" at bounding box center [1024, 329] width 493 height 69
copy span "Excavator Training"
